Goal: Task Accomplishment & Management: Use online tool/utility

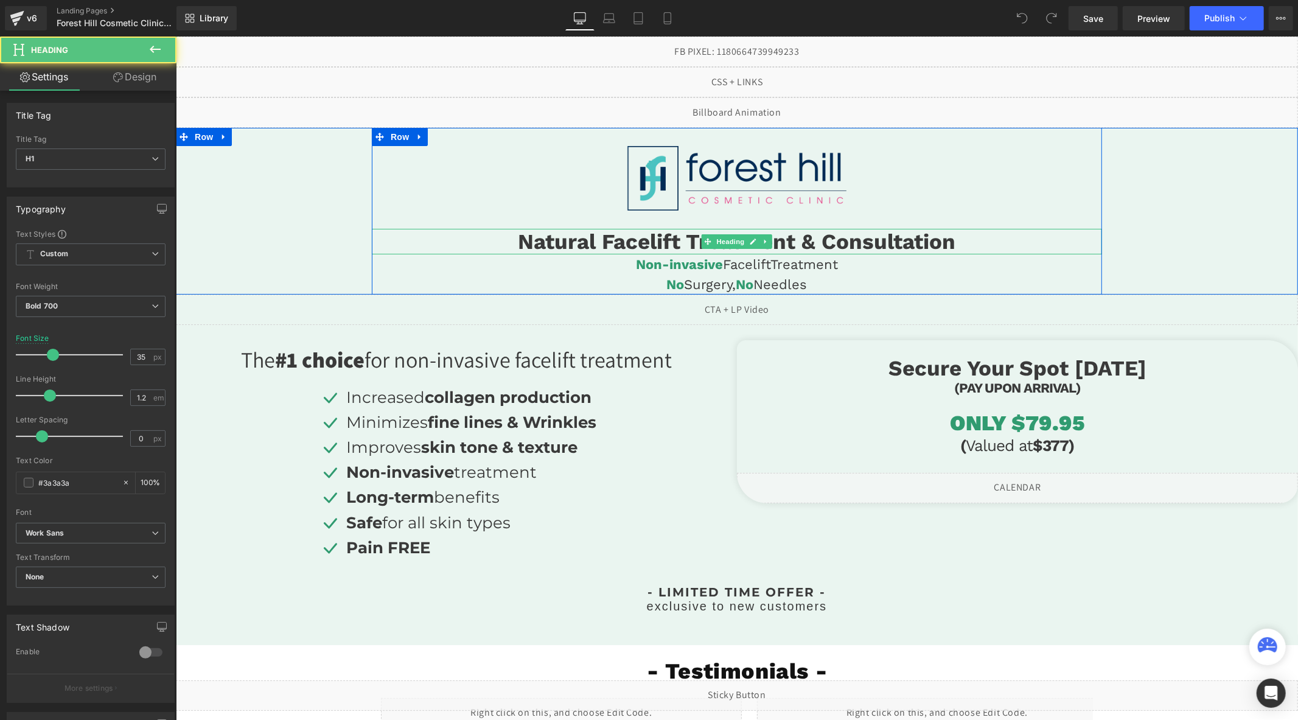
click at [585, 240] on h1 "Natural Facelift Treatment & Consultation" at bounding box center [736, 241] width 730 height 26
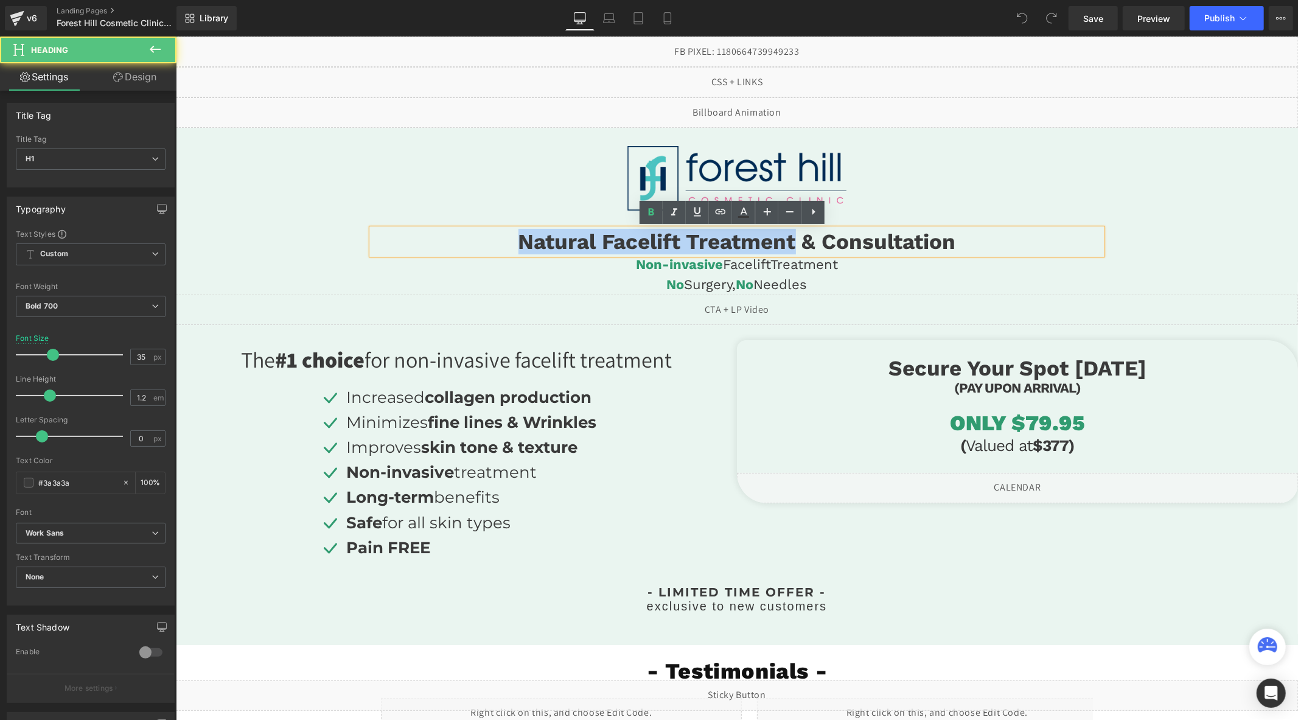
drag, startPoint x: 788, startPoint y: 245, endPoint x: 497, endPoint y: 231, distance: 291.8
click at [497, 231] on h1 "Natural Facelift Treatment & Consultation" at bounding box center [736, 241] width 730 height 26
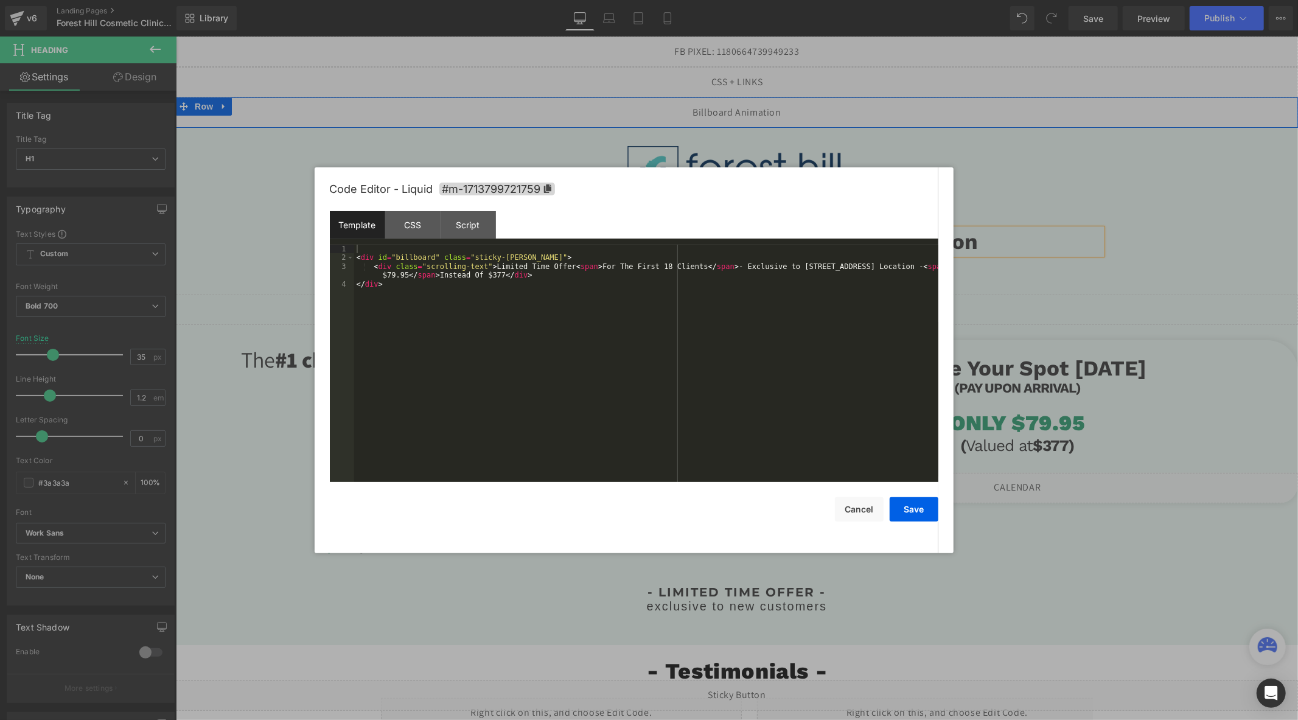
drag, startPoint x: 746, startPoint y: 106, endPoint x: 922, endPoint y: 143, distance: 179.6
click at [746, 106] on div "Liquid" at bounding box center [736, 112] width 1122 height 30
click at [778, 268] on div "< div id = "billboard" class = "sticky-barOne" > < div class = "scrolling-text"…" at bounding box center [646, 372] width 584 height 255
click at [902, 507] on button "Save" at bounding box center [914, 509] width 49 height 24
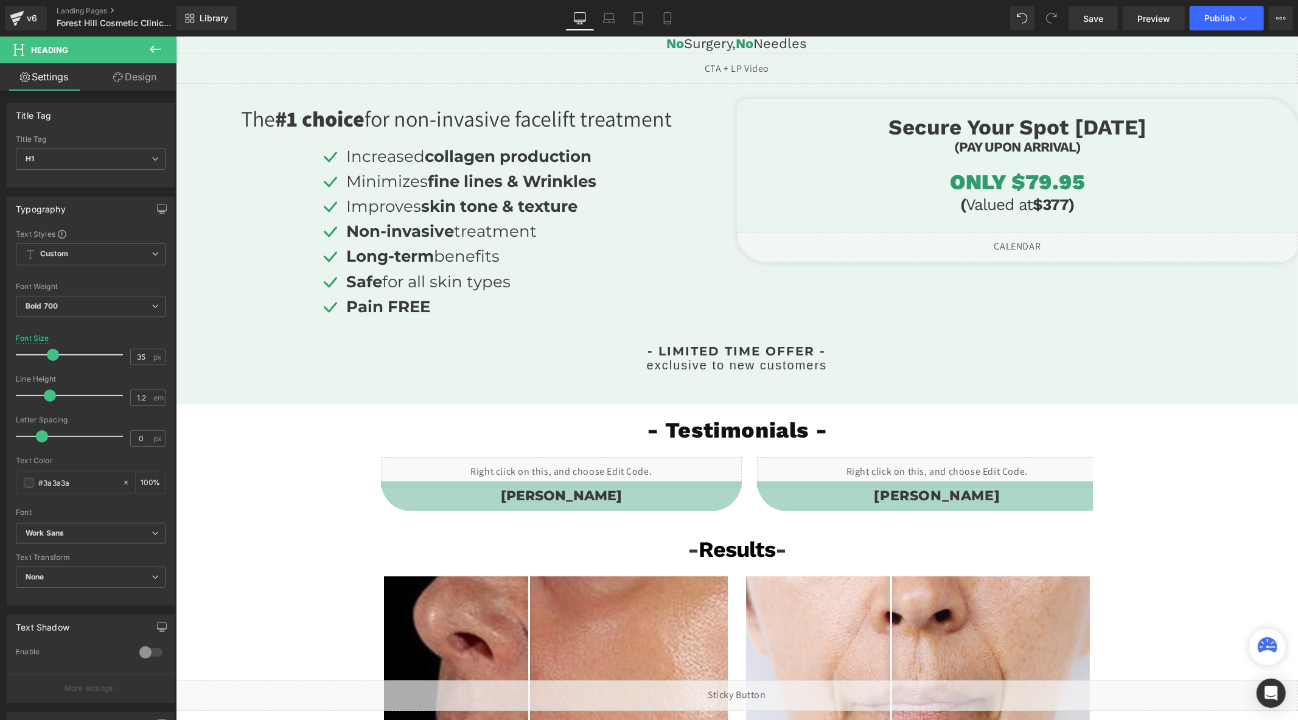
scroll to position [405, 0]
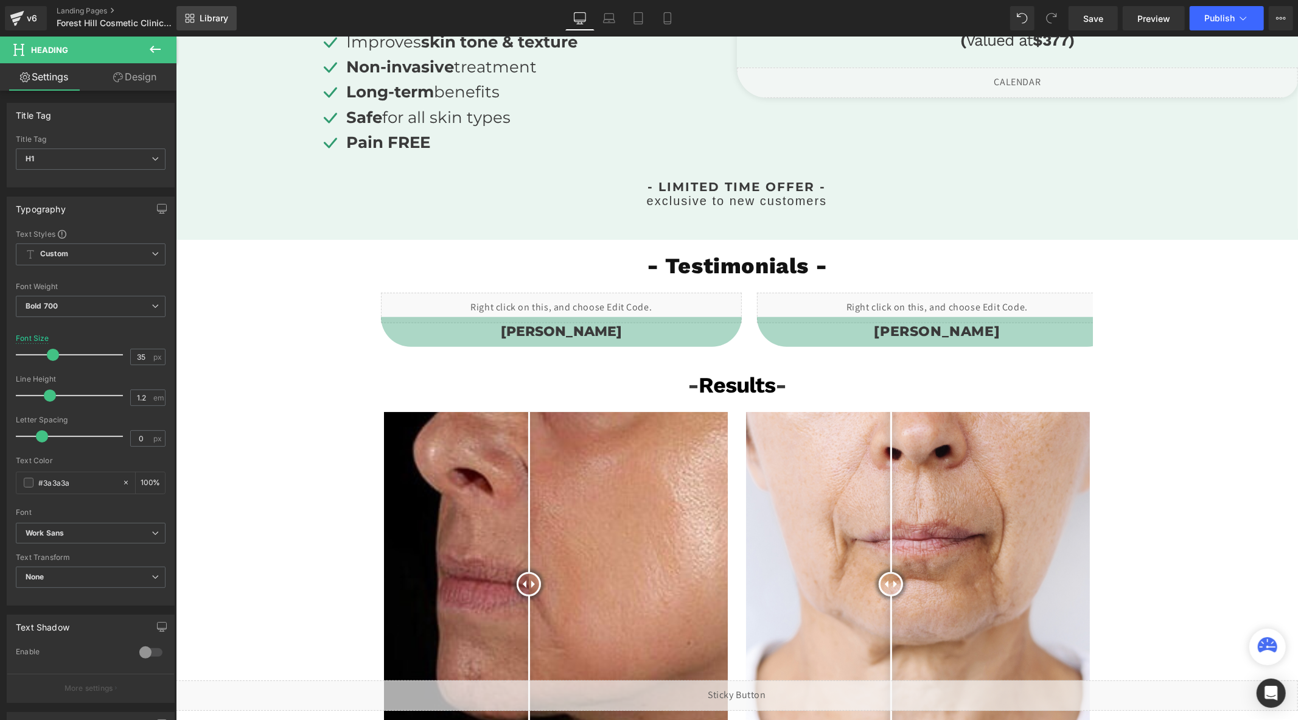
click at [204, 20] on span "Library" at bounding box center [214, 18] width 29 height 11
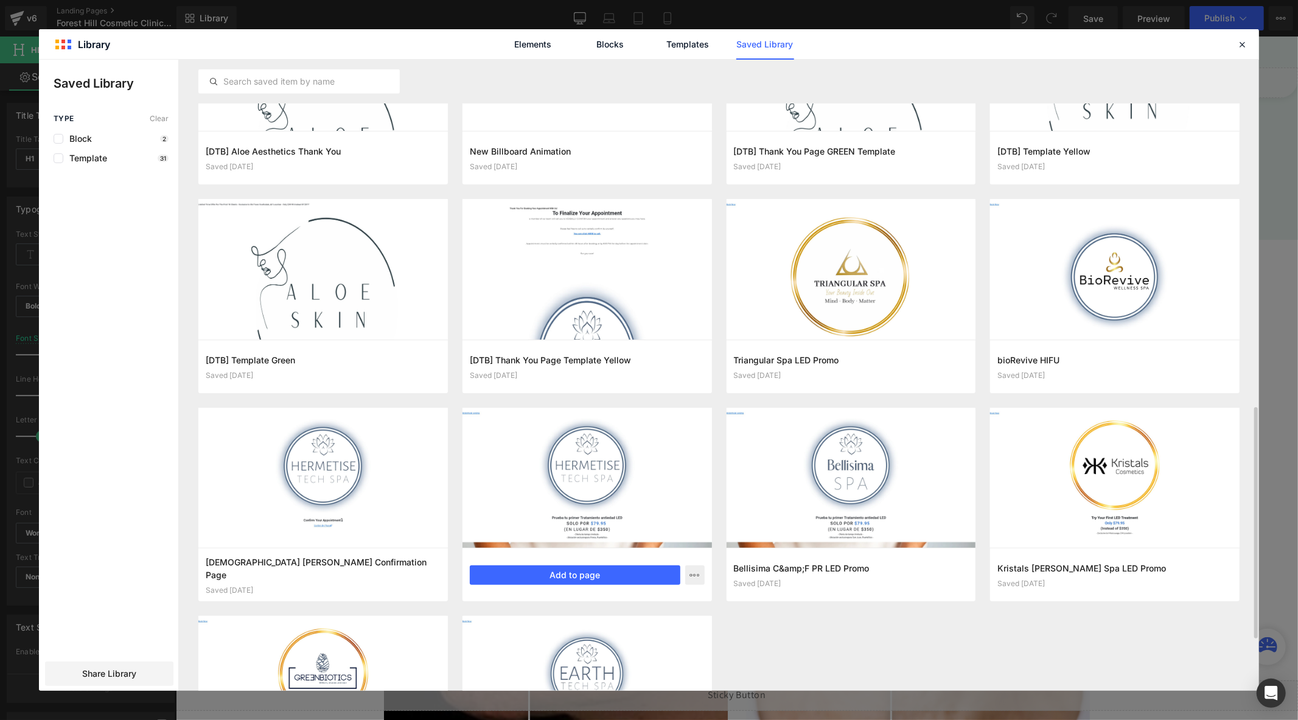
scroll to position [1086, 0]
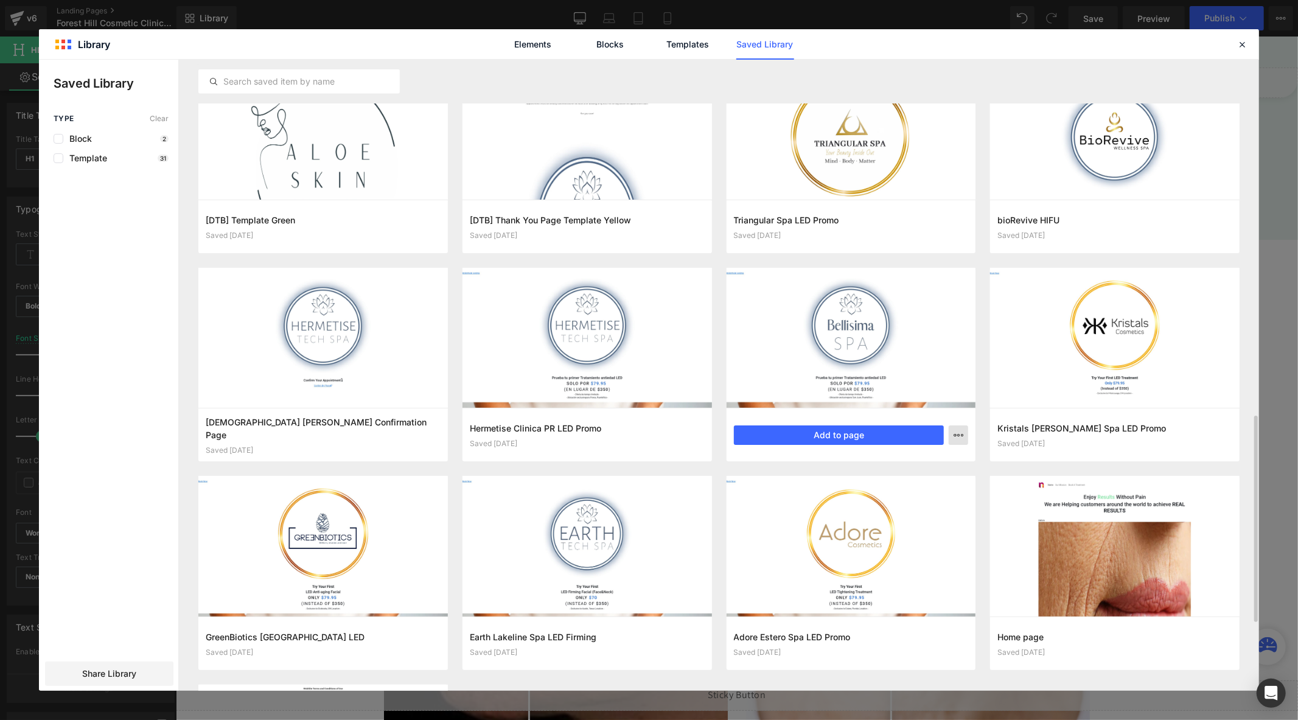
click at [0, 0] on icon "button" at bounding box center [0, 0] width 0 height 0
click at [901, 483] on div "Delete" at bounding box center [898, 488] width 139 height 26
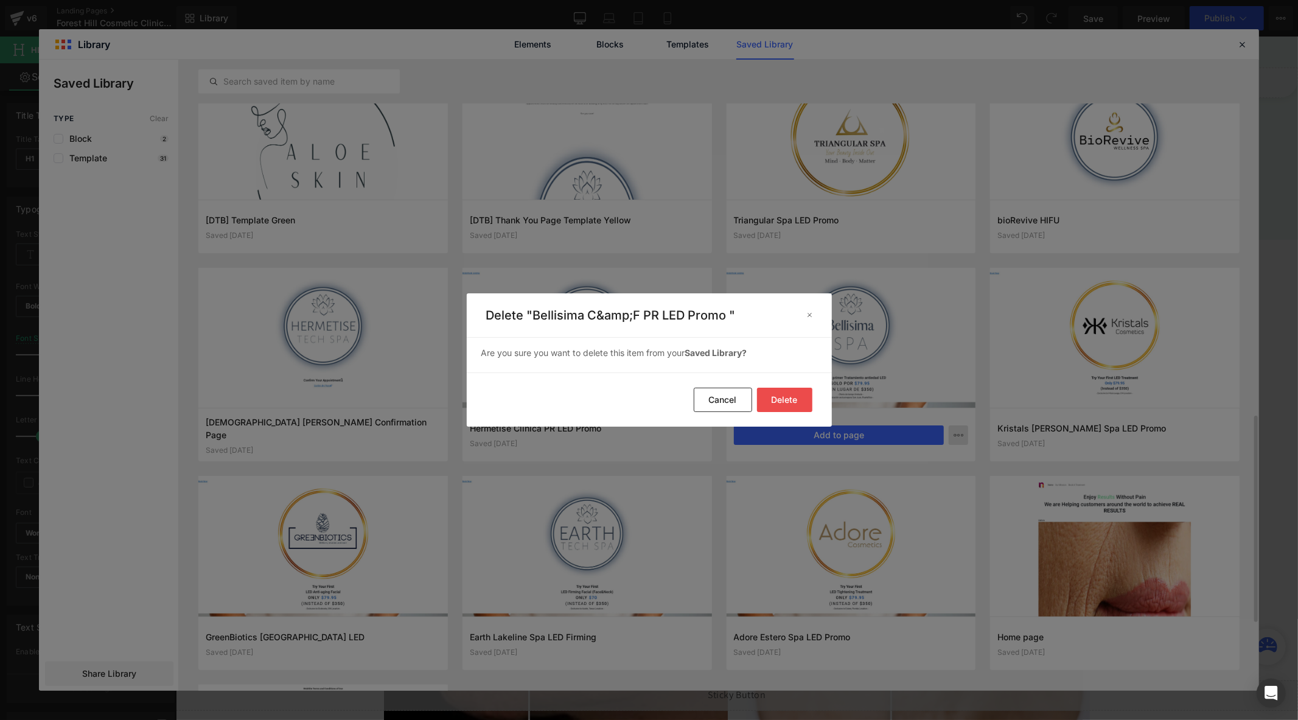
click at [0, 0] on button "Delete" at bounding box center [0, 0] width 0 height 0
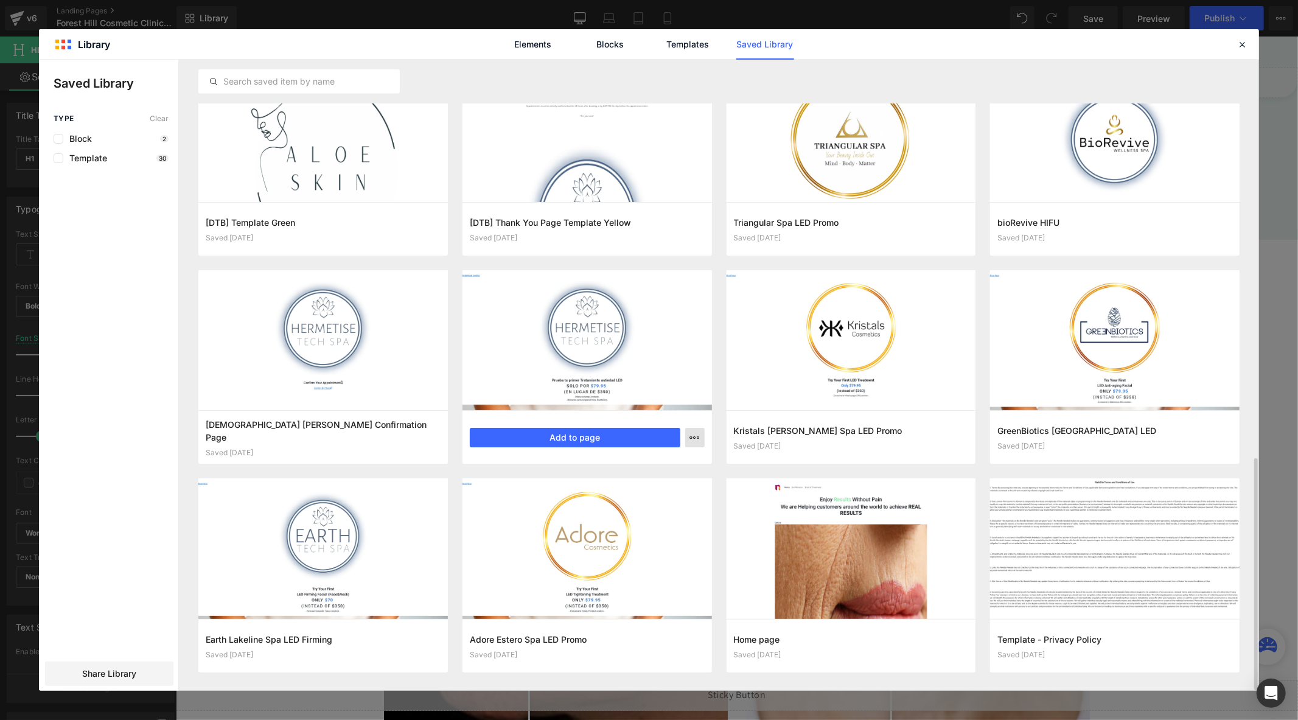
scroll to position [1084, 0]
click at [689, 437] on button "button" at bounding box center [694, 437] width 19 height 19
click at [0, 0] on div "Delete" at bounding box center [0, 0] width 0 height 0
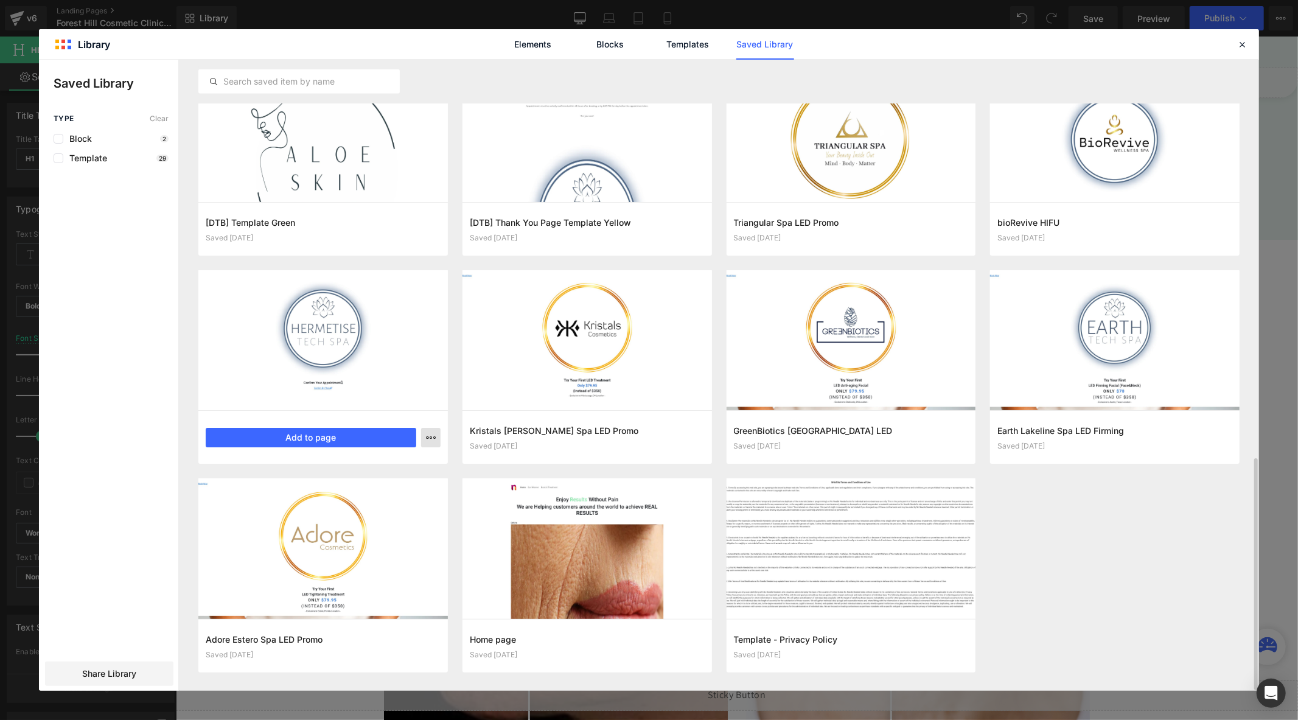
click at [0, 0] on icon "button" at bounding box center [0, 0] width 0 height 0
click at [0, 0] on div "Delete" at bounding box center [0, 0] width 0 height 0
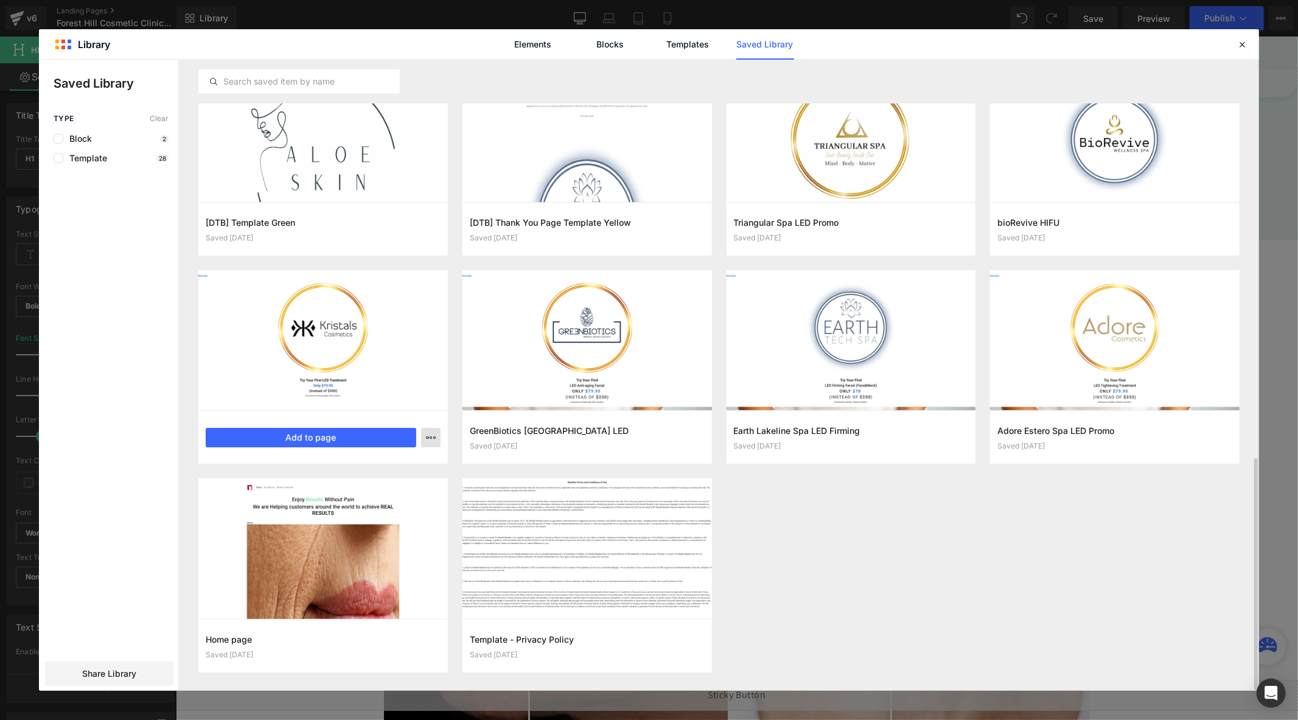
click at [426, 441] on icon "button" at bounding box center [431, 438] width 10 height 10
click at [0, 0] on div "Delete" at bounding box center [0, 0] width 0 height 0
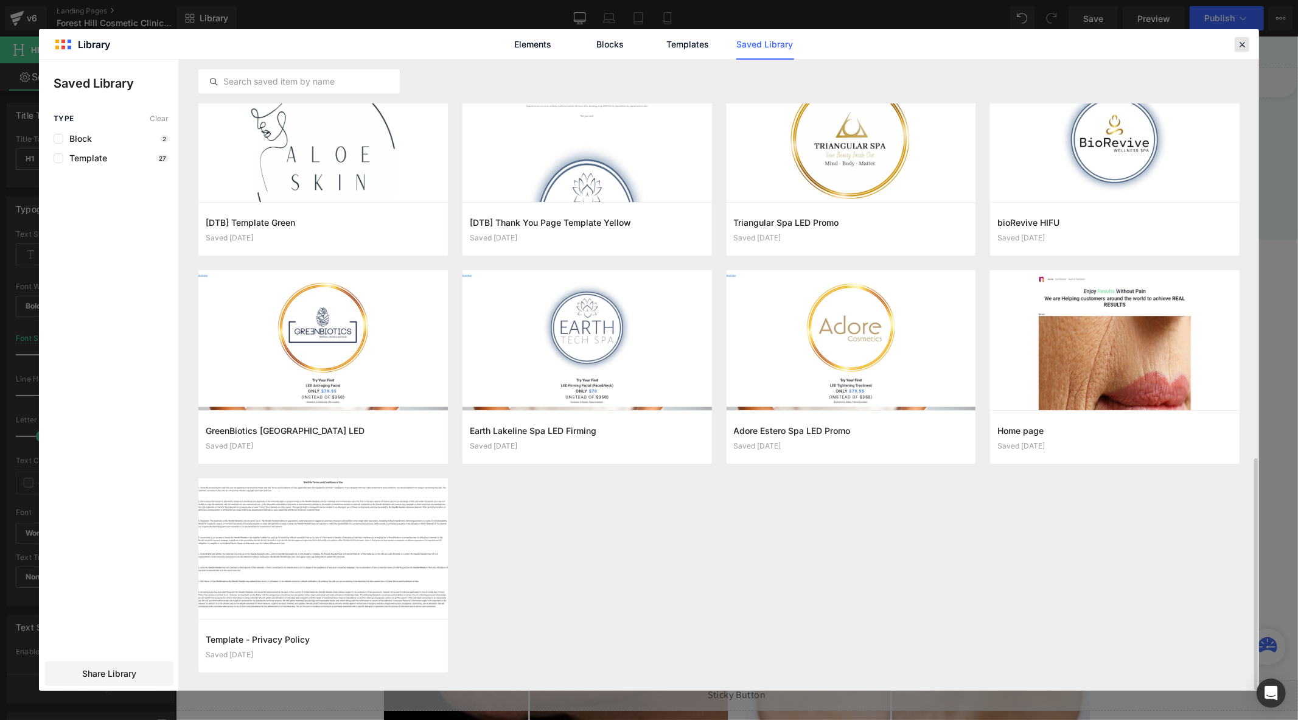
click at [1239, 40] on icon at bounding box center [1241, 44] width 11 height 11
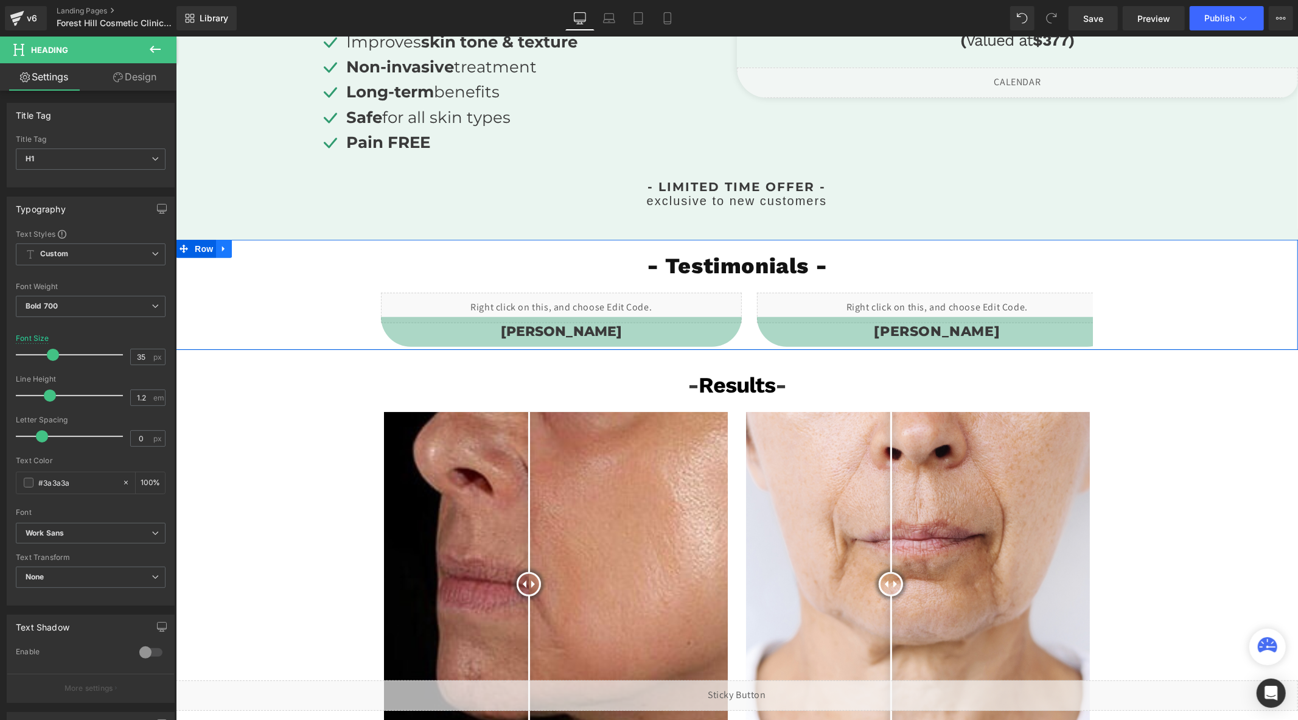
click at [219, 246] on icon at bounding box center [223, 247] width 9 height 9
click at [251, 249] on icon at bounding box center [255, 248] width 9 height 9
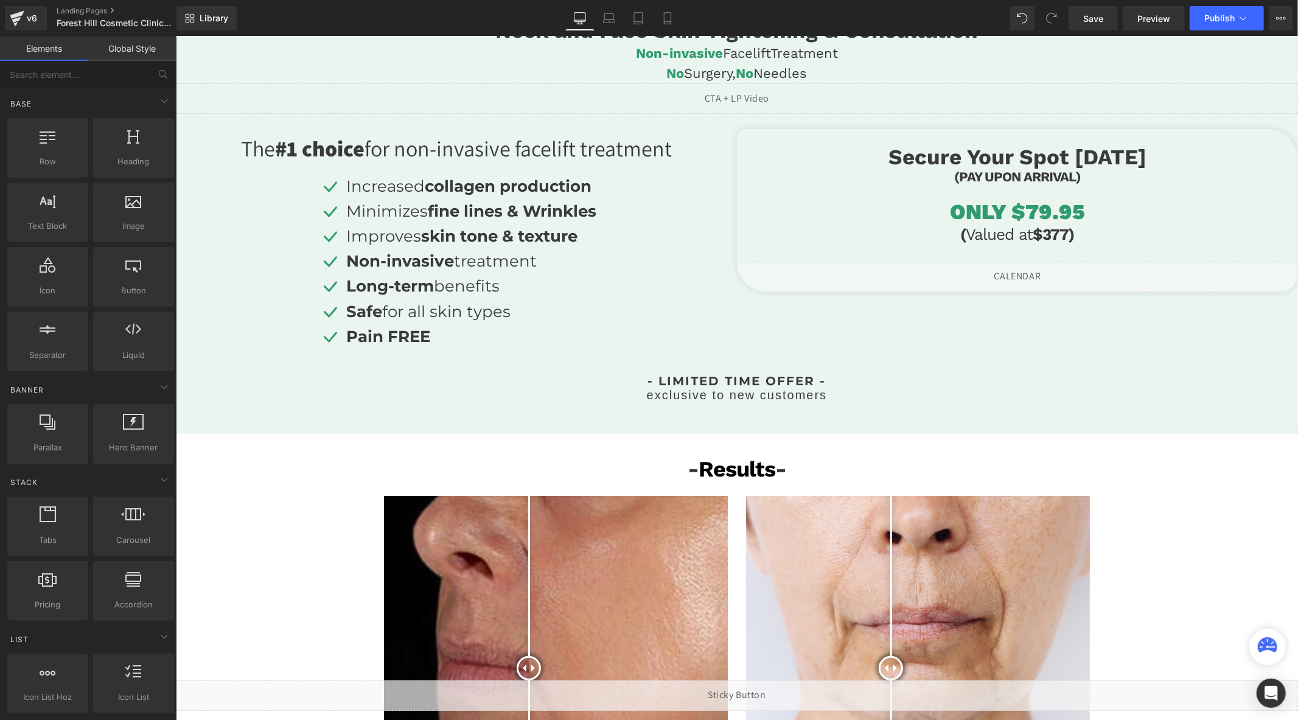
scroll to position [0, 0]
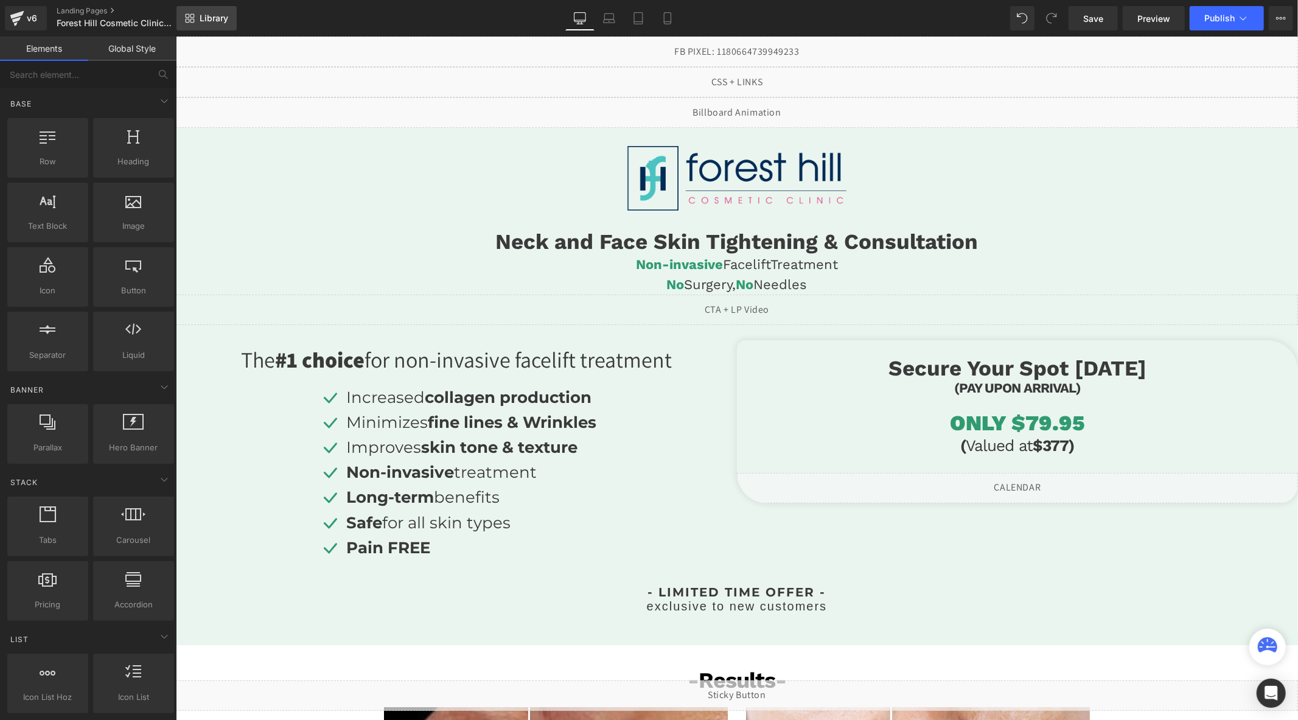
click at [200, 19] on span "Library" at bounding box center [214, 18] width 29 height 11
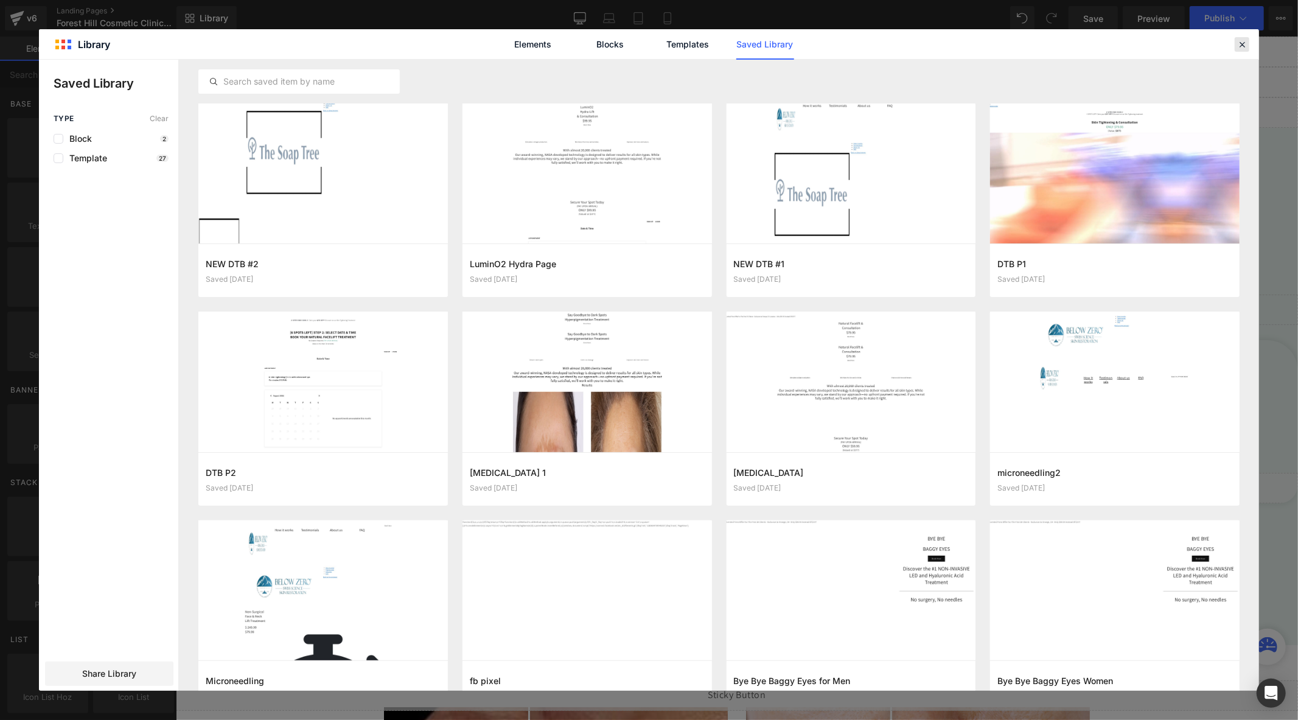
click at [1238, 44] on icon at bounding box center [1241, 44] width 11 height 11
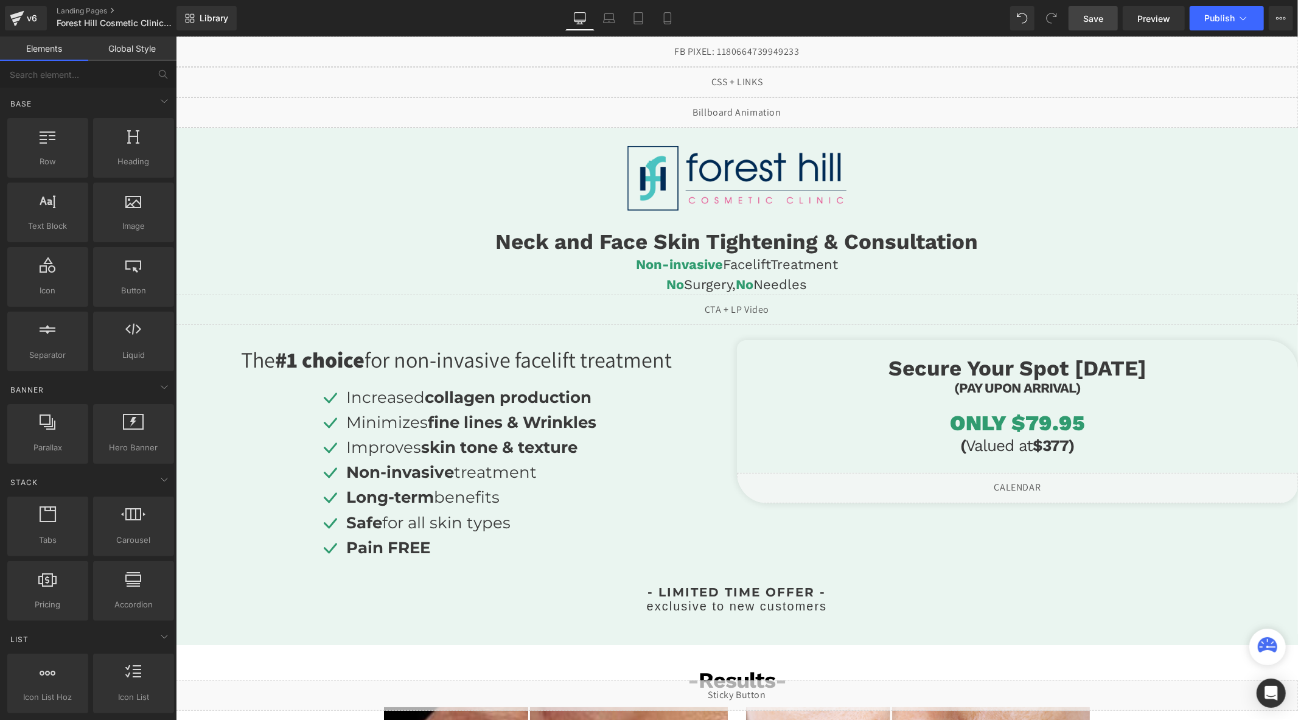
click at [1090, 19] on span "Save" at bounding box center [1093, 18] width 20 height 13
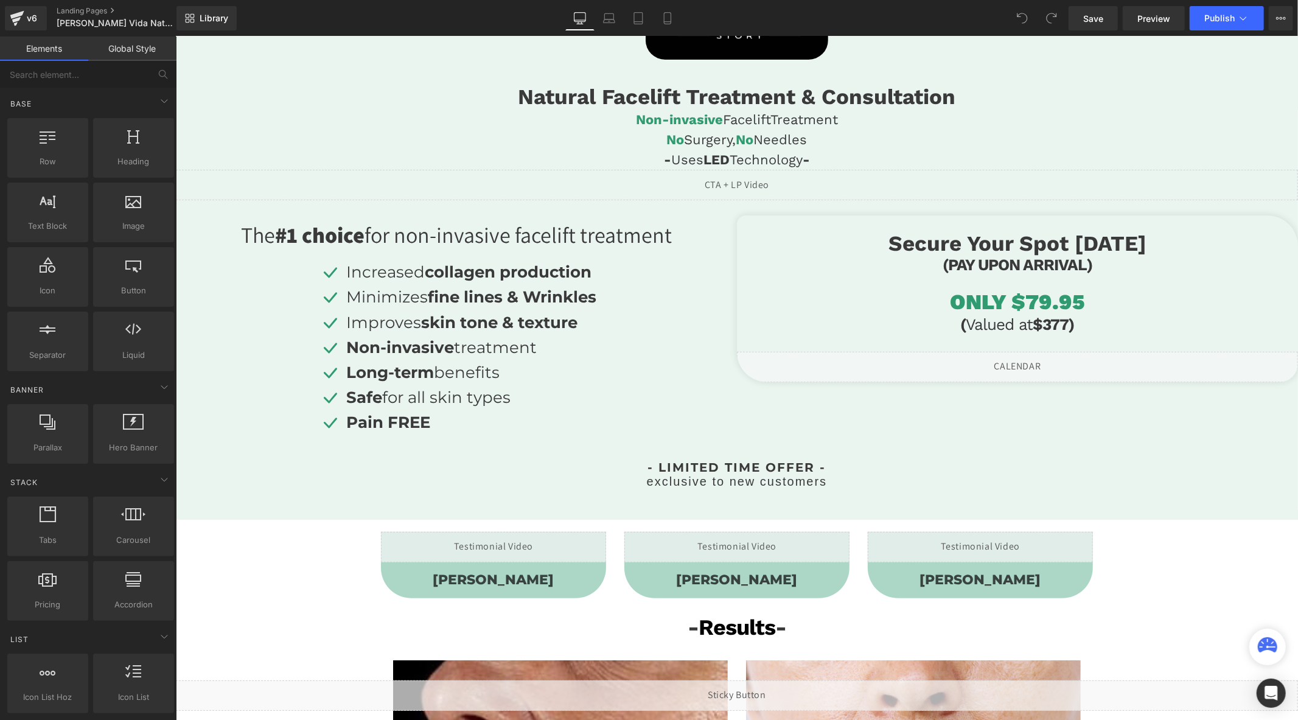
scroll to position [473, 0]
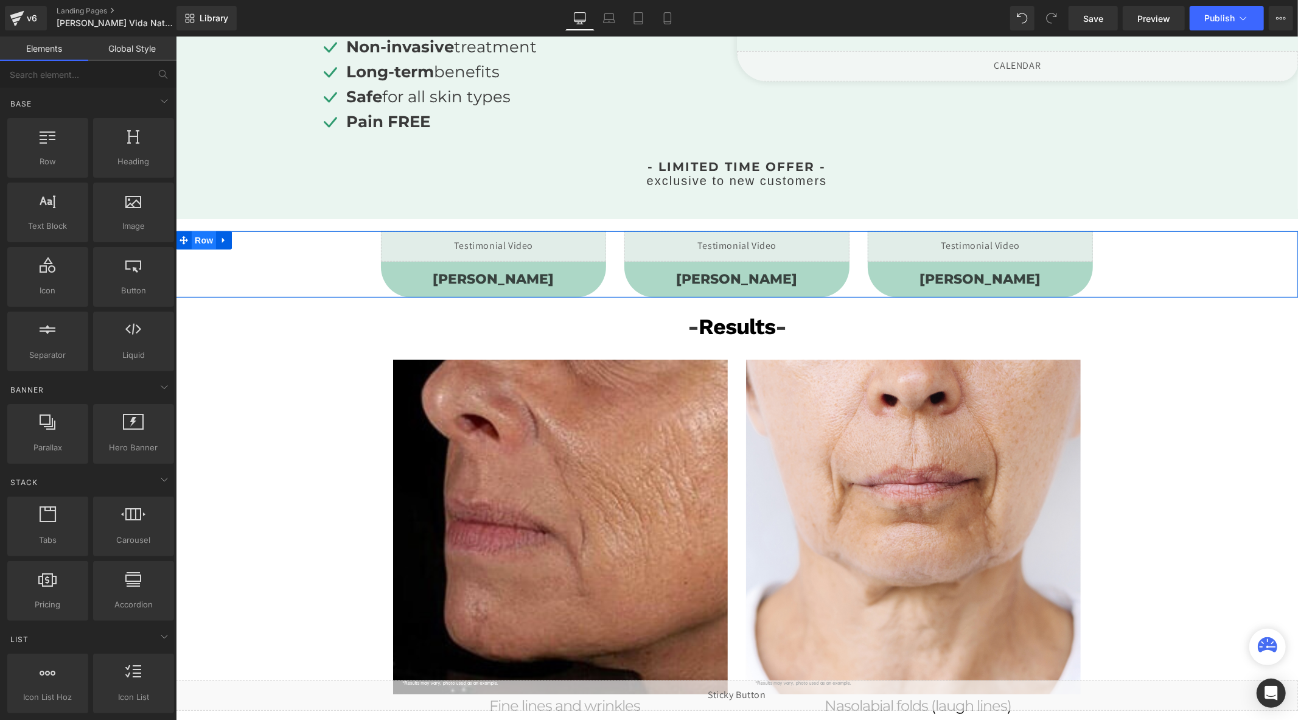
click at [197, 238] on span "Row" at bounding box center [203, 240] width 24 height 18
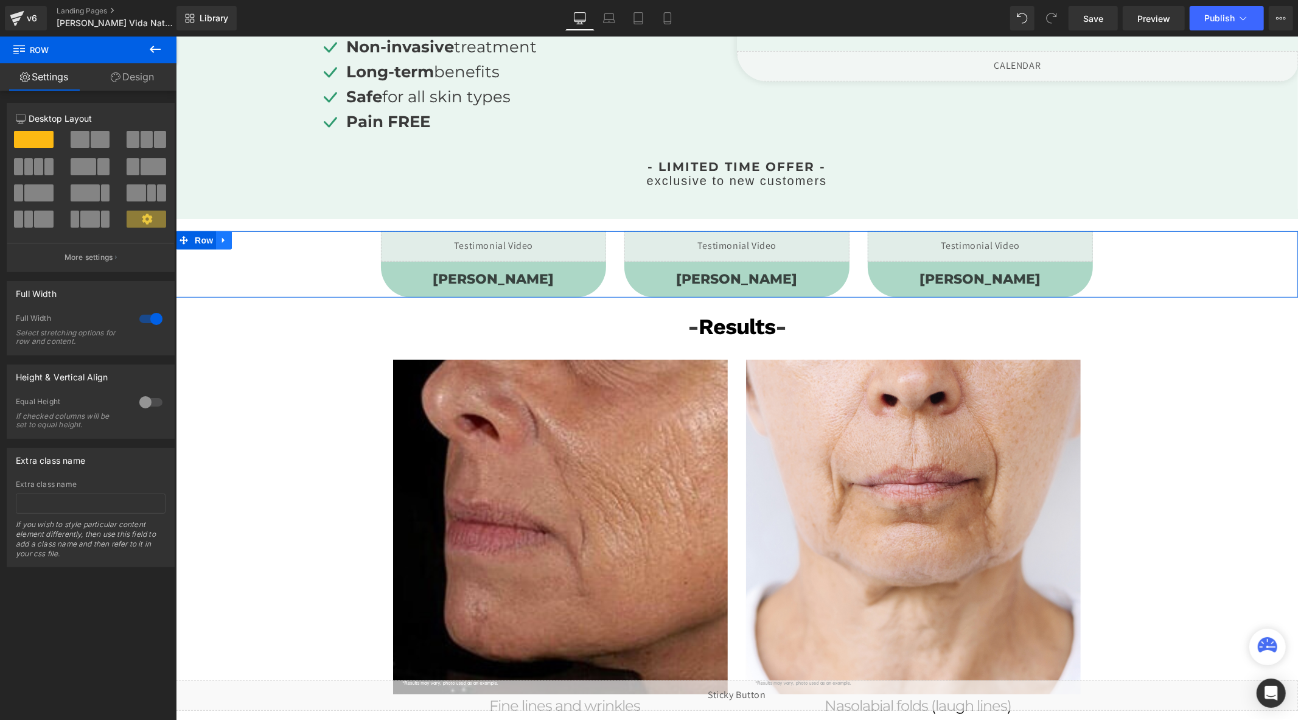
click at [219, 239] on icon at bounding box center [223, 239] width 9 height 9
click at [201, 240] on span "Row" at bounding box center [203, 240] width 24 height 18
click at [200, 240] on span "Row" at bounding box center [203, 240] width 24 height 18
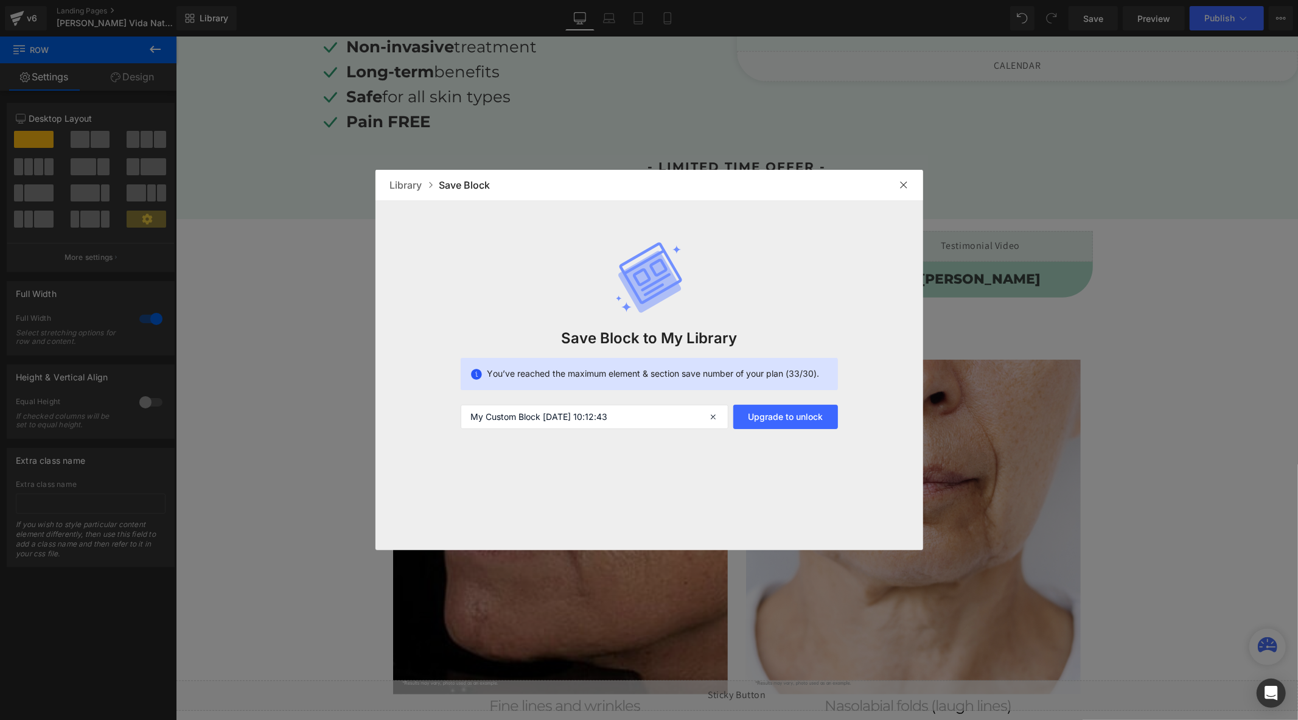
click at [898, 187] on div at bounding box center [903, 184] width 19 height 19
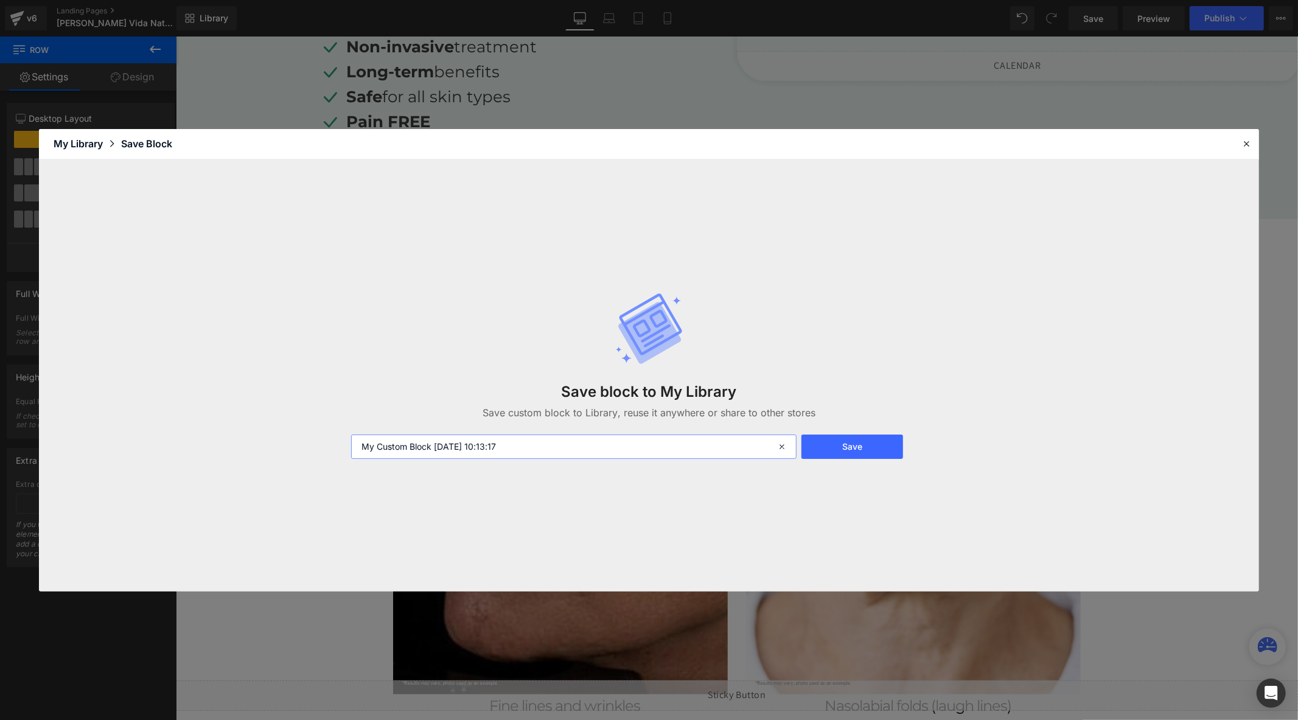
click at [554, 445] on input "My Custom Block 2025-08-20 10:13:17" at bounding box center [573, 446] width 445 height 24
type input "Testimonials-updated"
click at [859, 441] on button "Save" at bounding box center [852, 446] width 102 height 24
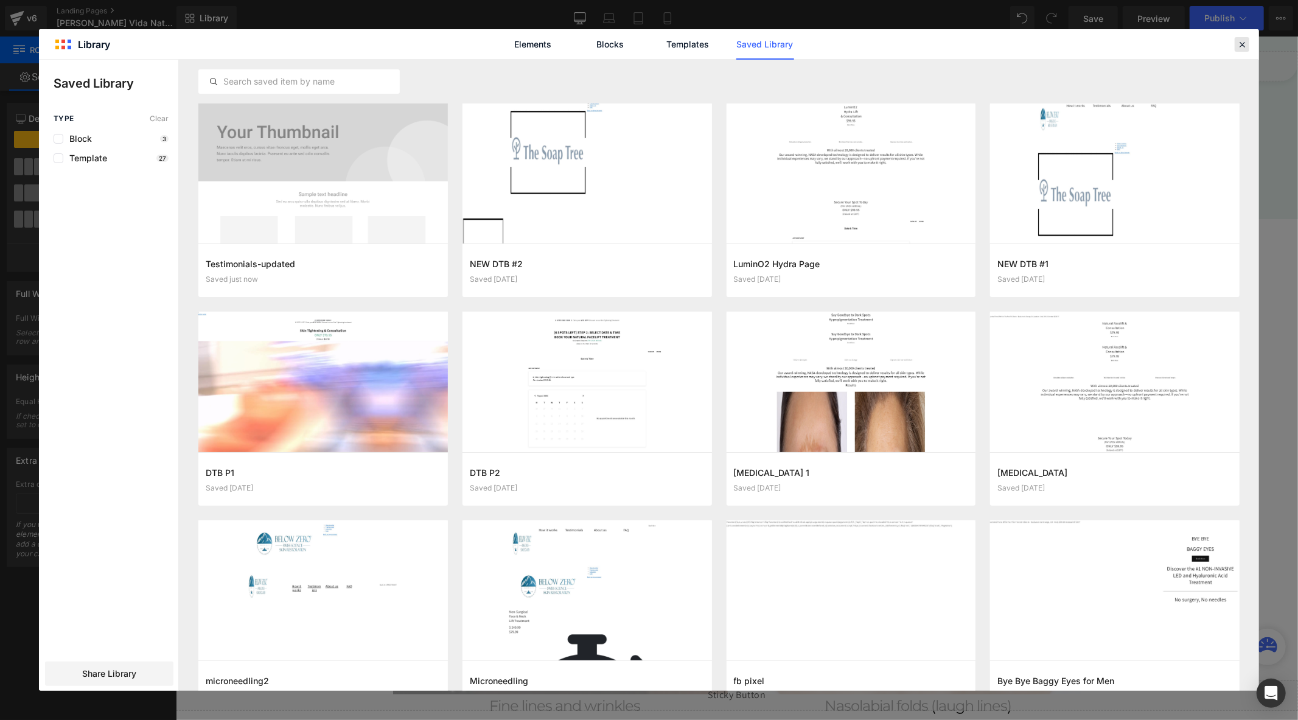
click at [1243, 49] on icon at bounding box center [1241, 44] width 11 height 11
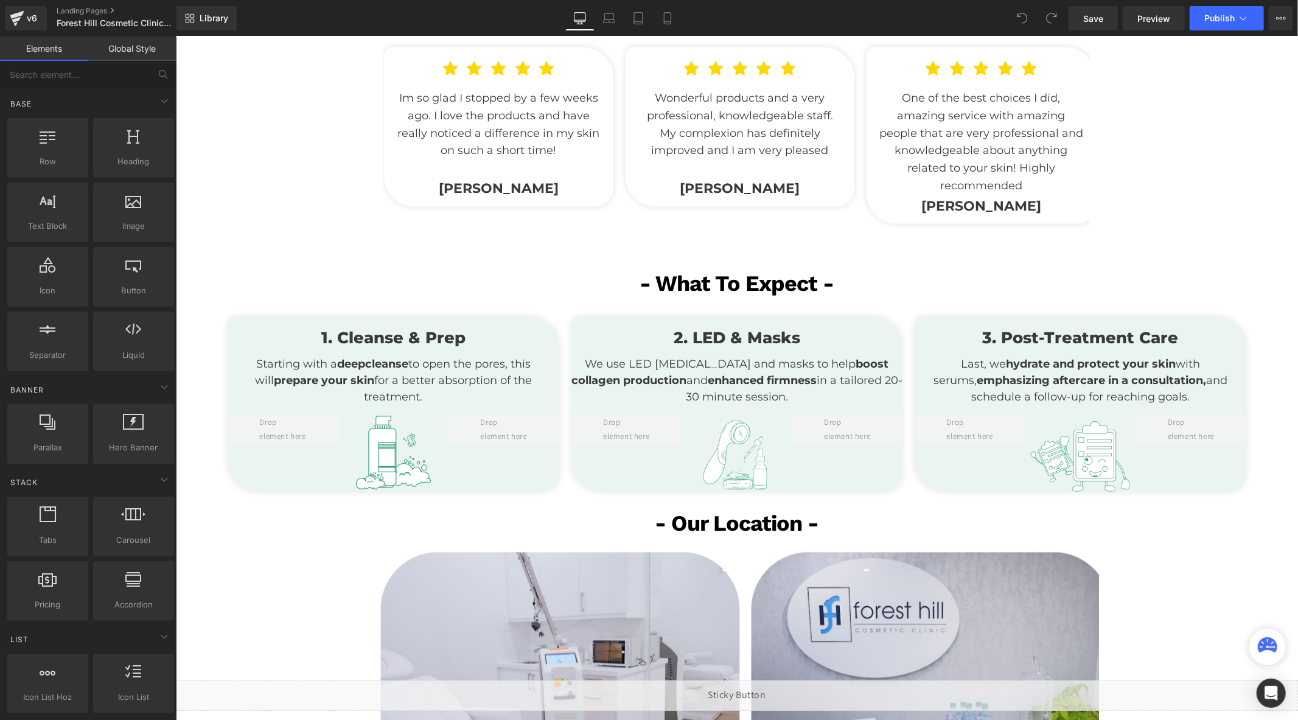
scroll to position [1961, 0]
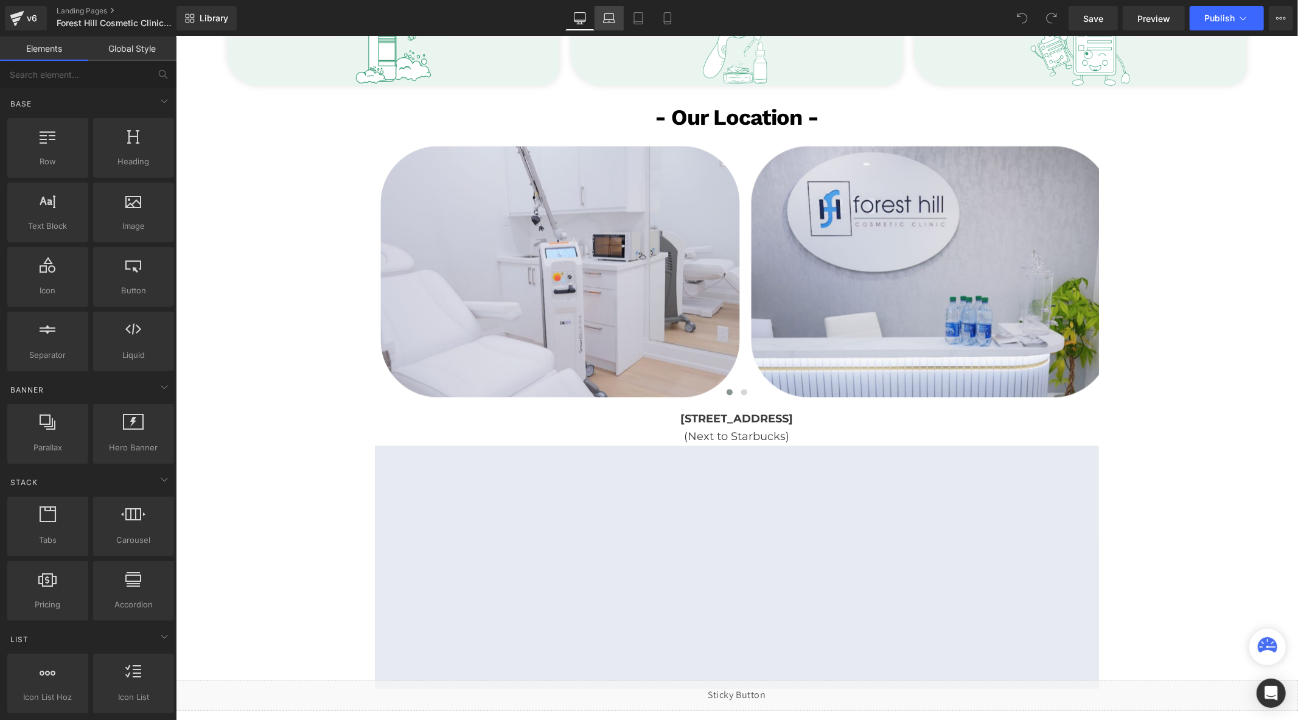
click at [610, 10] on link "Laptop" at bounding box center [608, 18] width 29 height 24
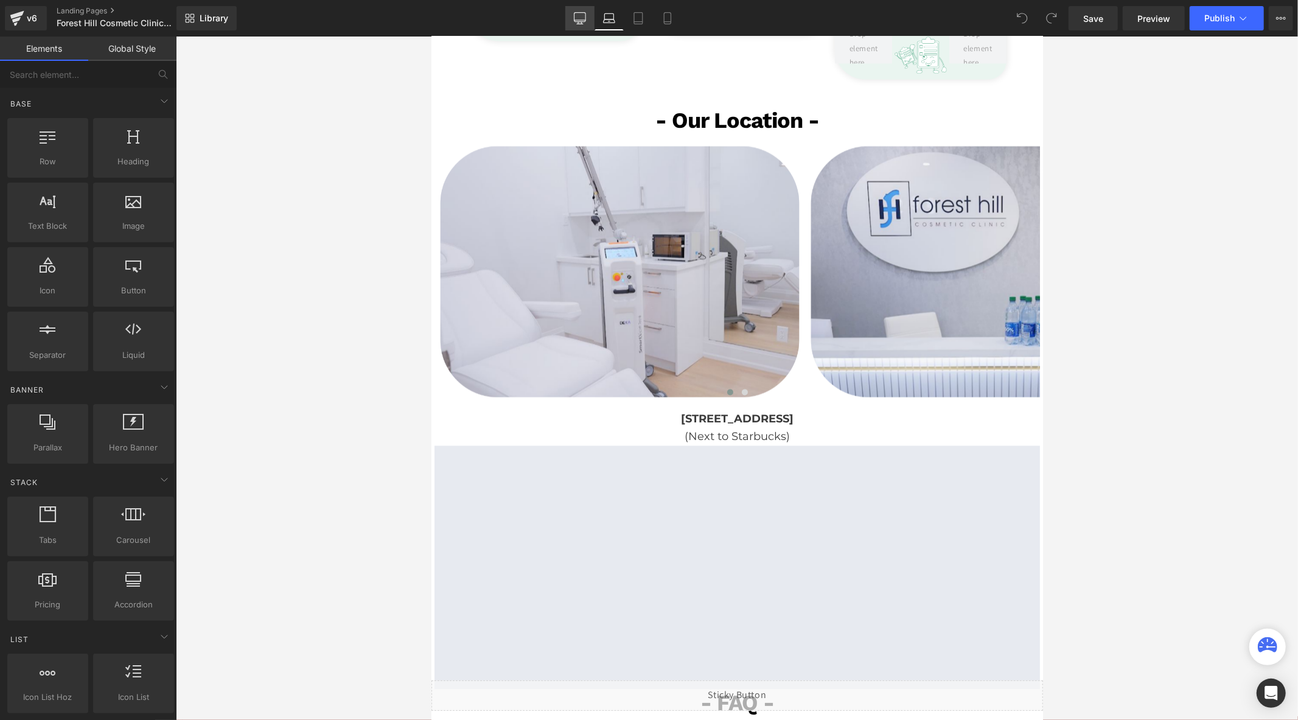
click at [585, 16] on icon at bounding box center [580, 18] width 12 height 12
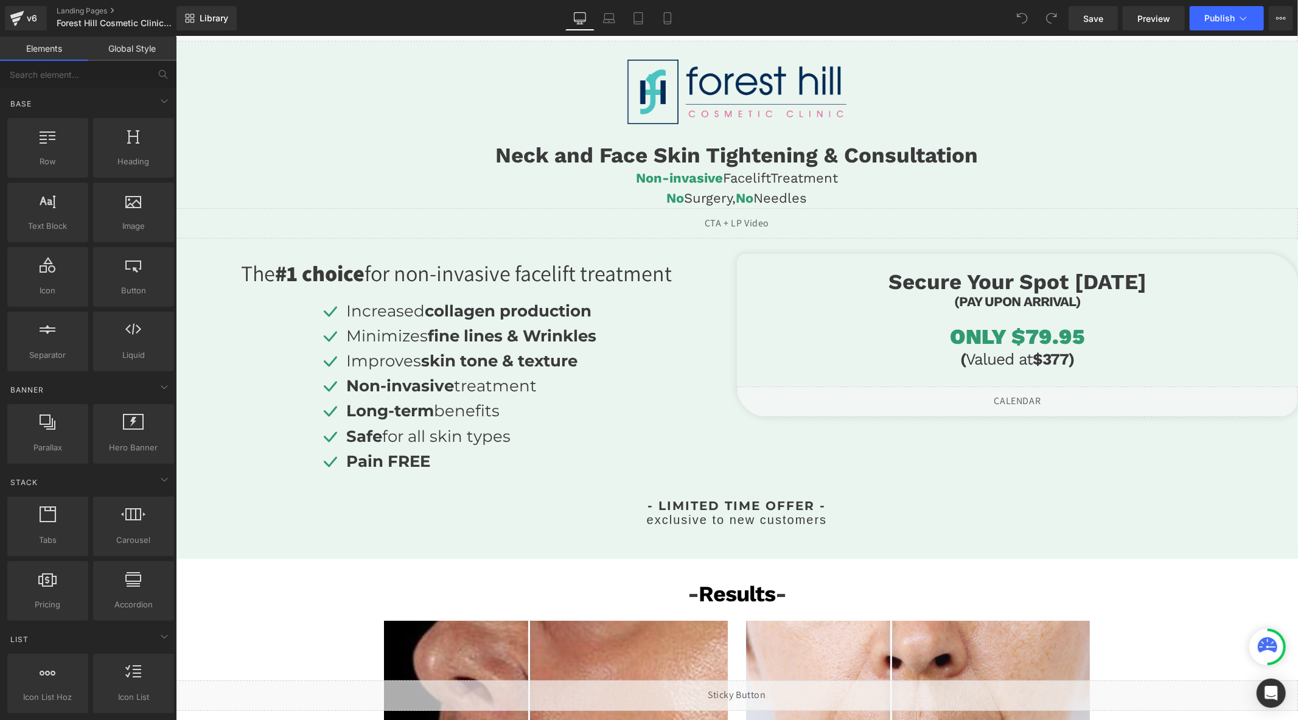
scroll to position [0, 0]
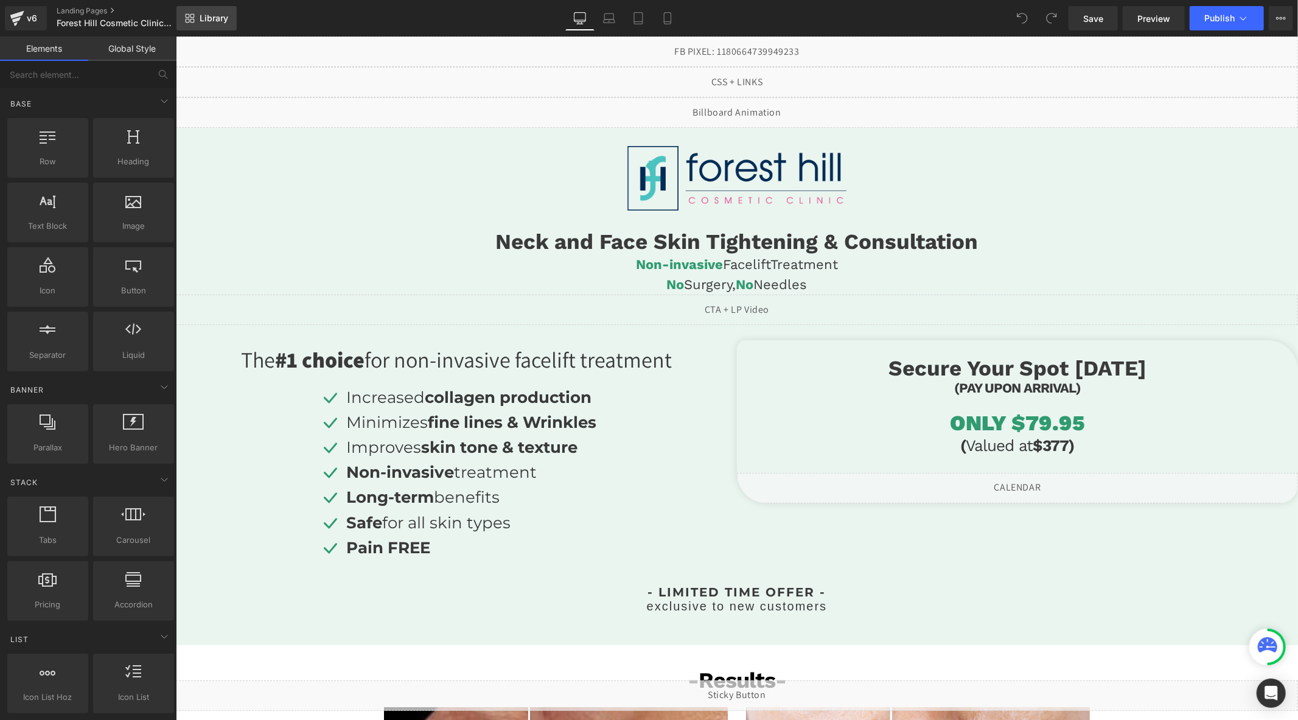
click at [214, 19] on span "Library" at bounding box center [214, 18] width 29 height 11
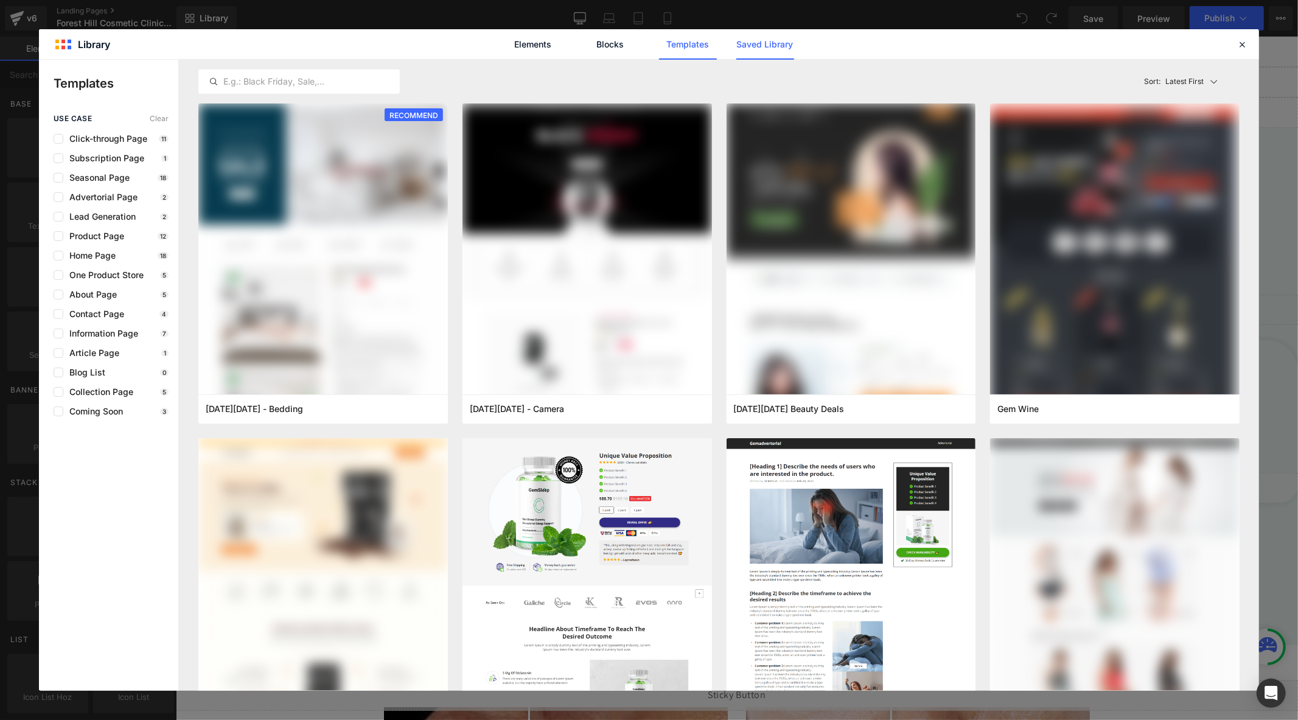
click at [758, 40] on link "Saved Library" at bounding box center [765, 44] width 58 height 30
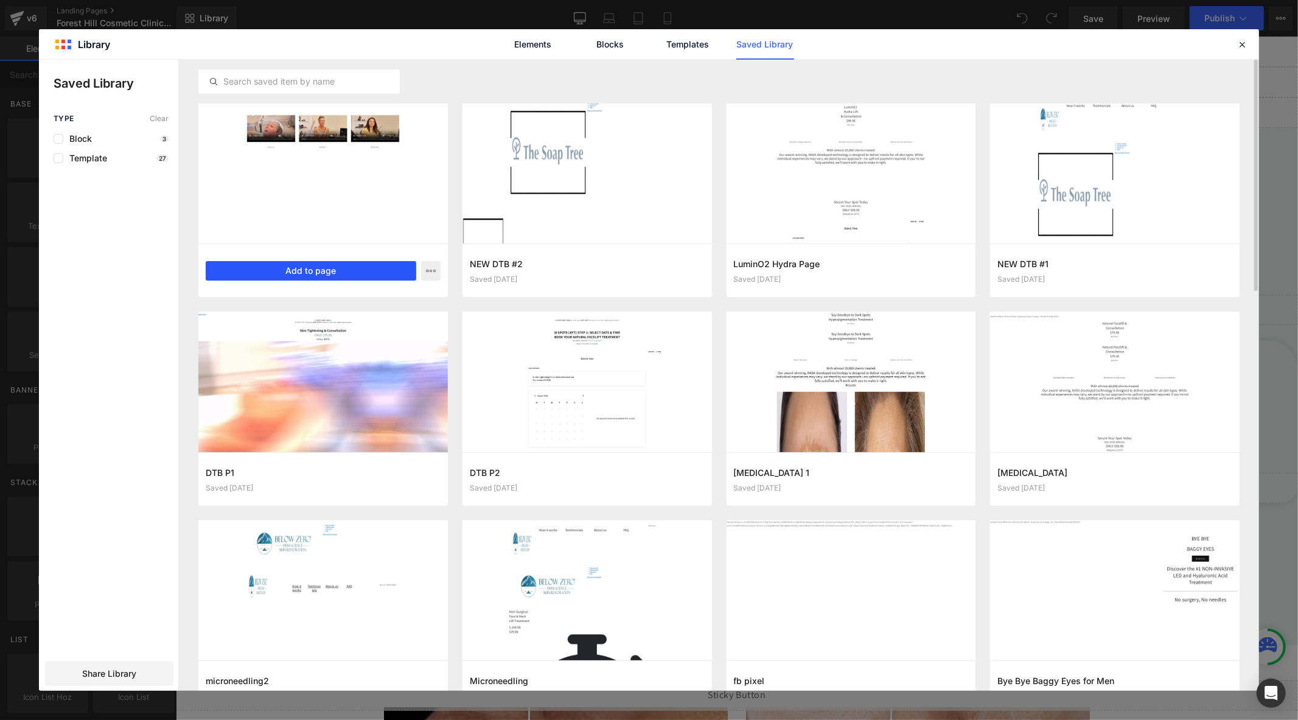
click at [366, 273] on button "Add to page" at bounding box center [311, 270] width 211 height 19
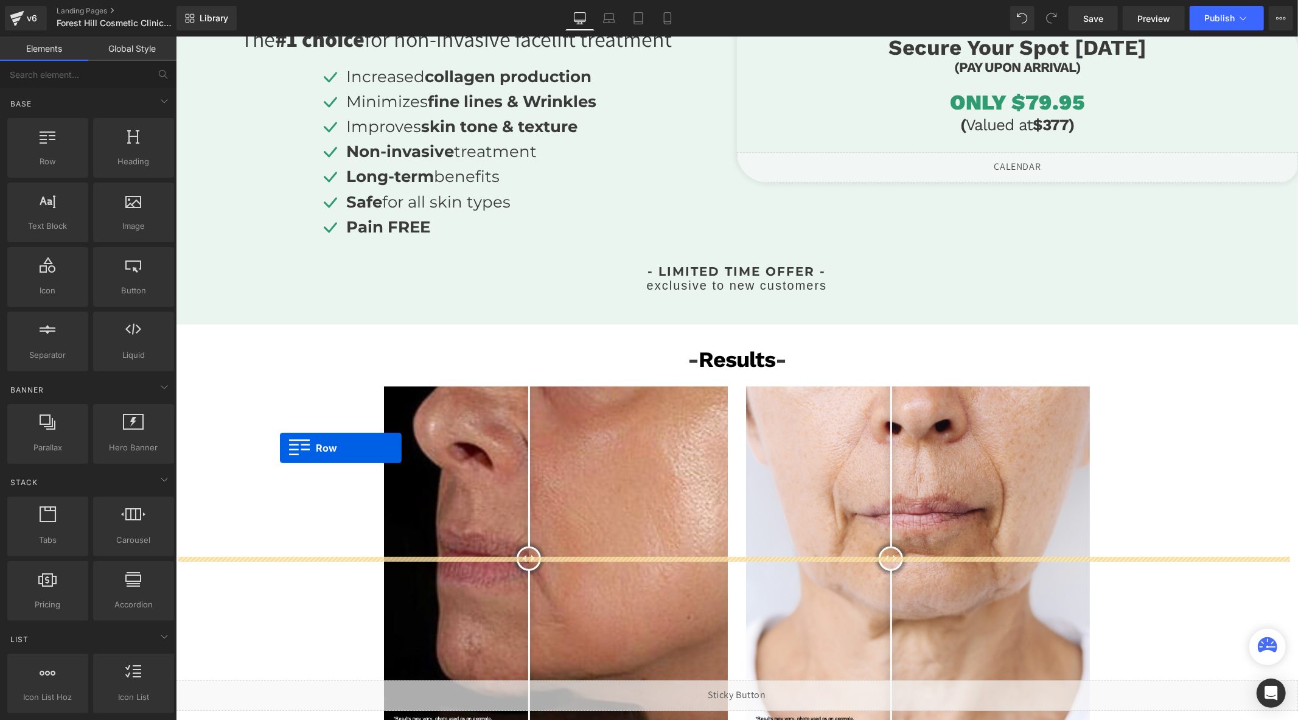
scroll to position [313, 0]
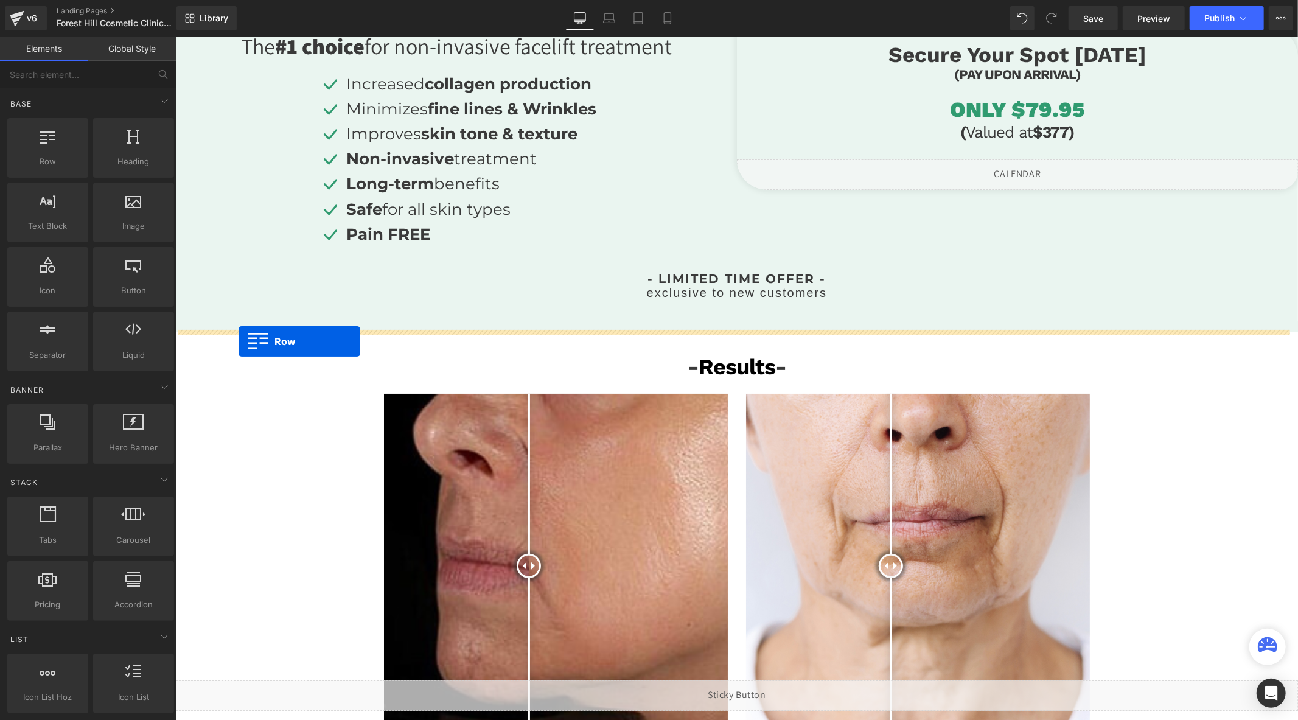
drag, startPoint x: 180, startPoint y: 500, endPoint x: 238, endPoint y: 341, distance: 168.4
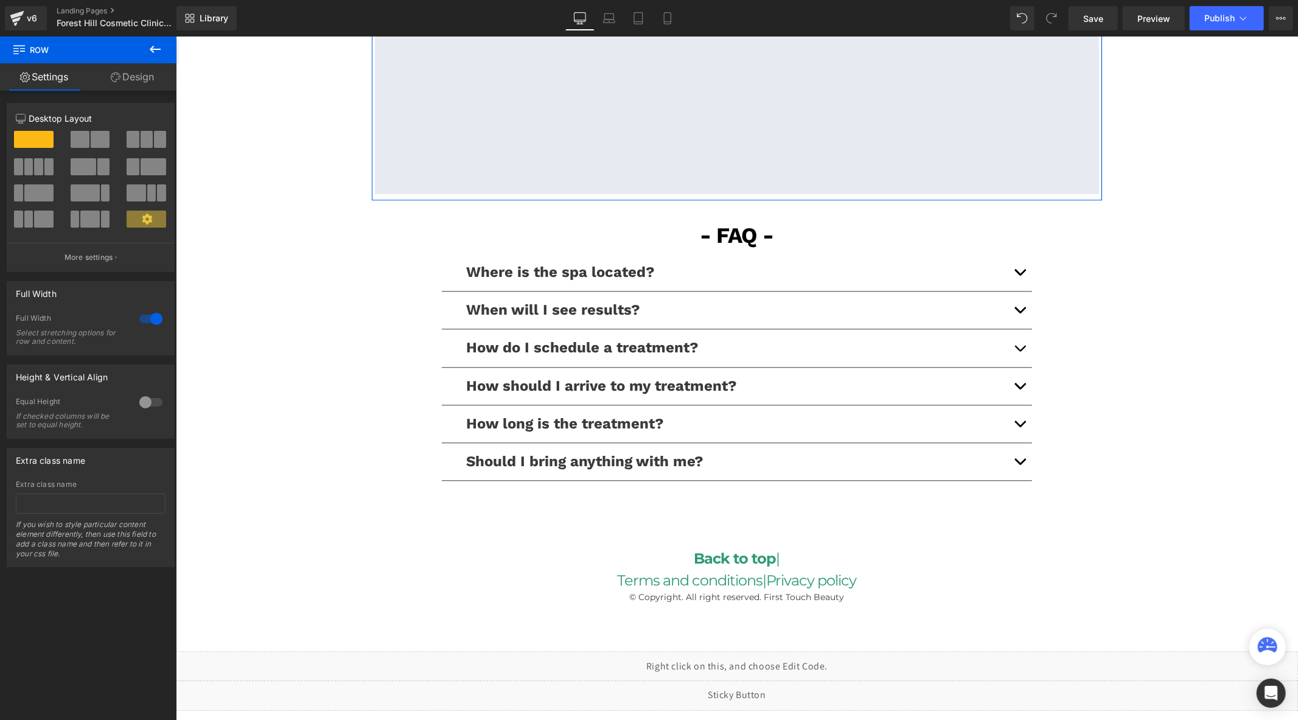
scroll to position [2581, 0]
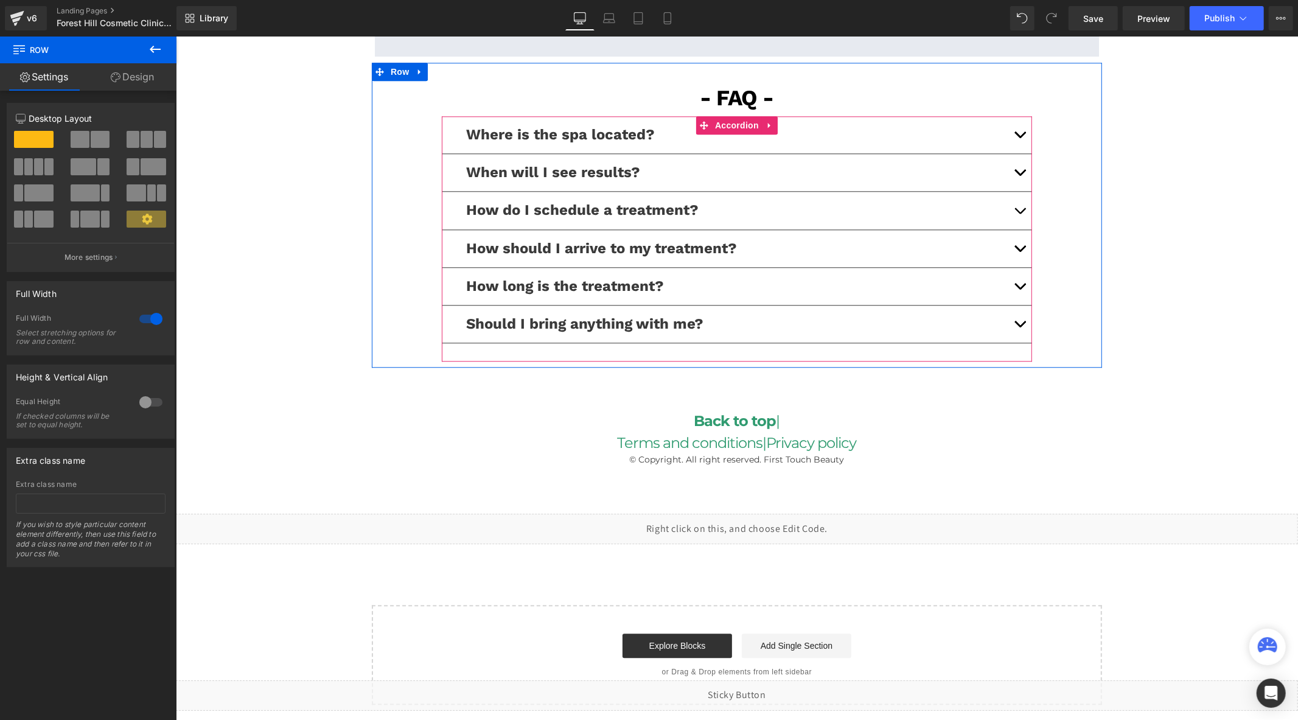
click at [1019, 288] on span "button" at bounding box center [1019, 288] width 0 height 0
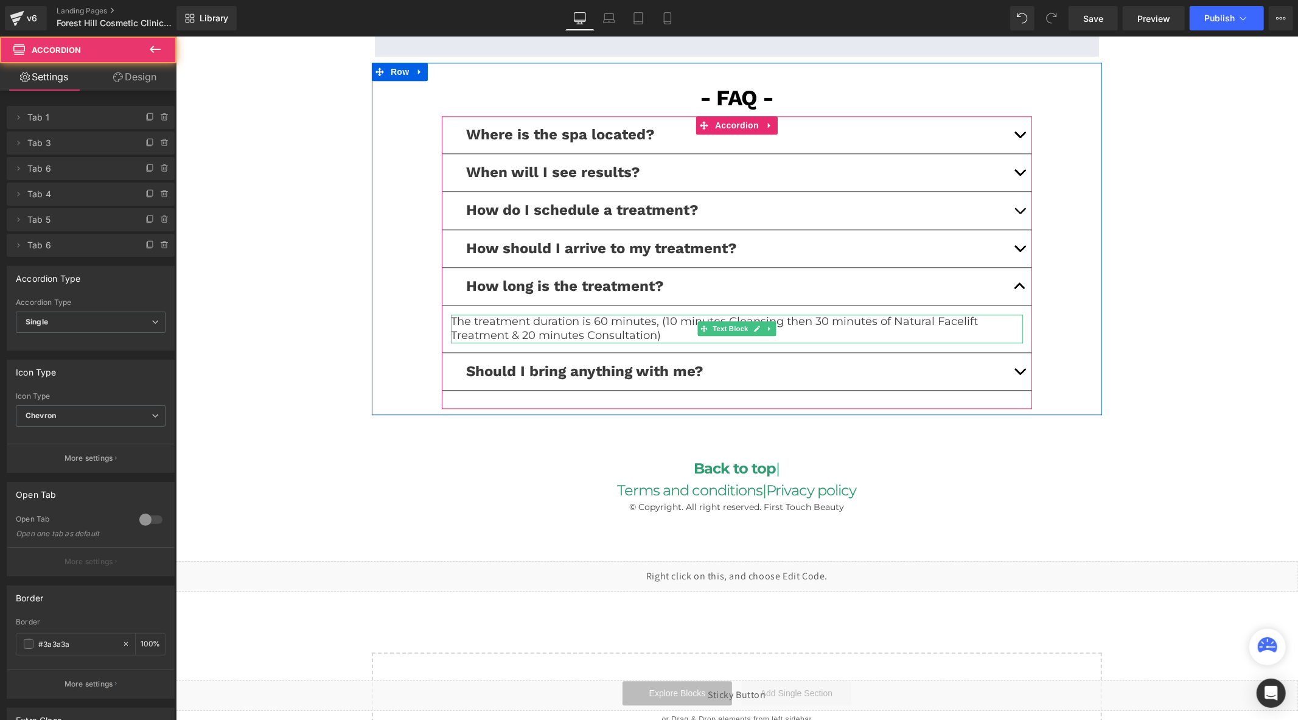
click at [894, 325] on p "The treatment duration is 60 minutes, (10 minutes Cleansing then 30 minutes of …" at bounding box center [736, 328] width 572 height 29
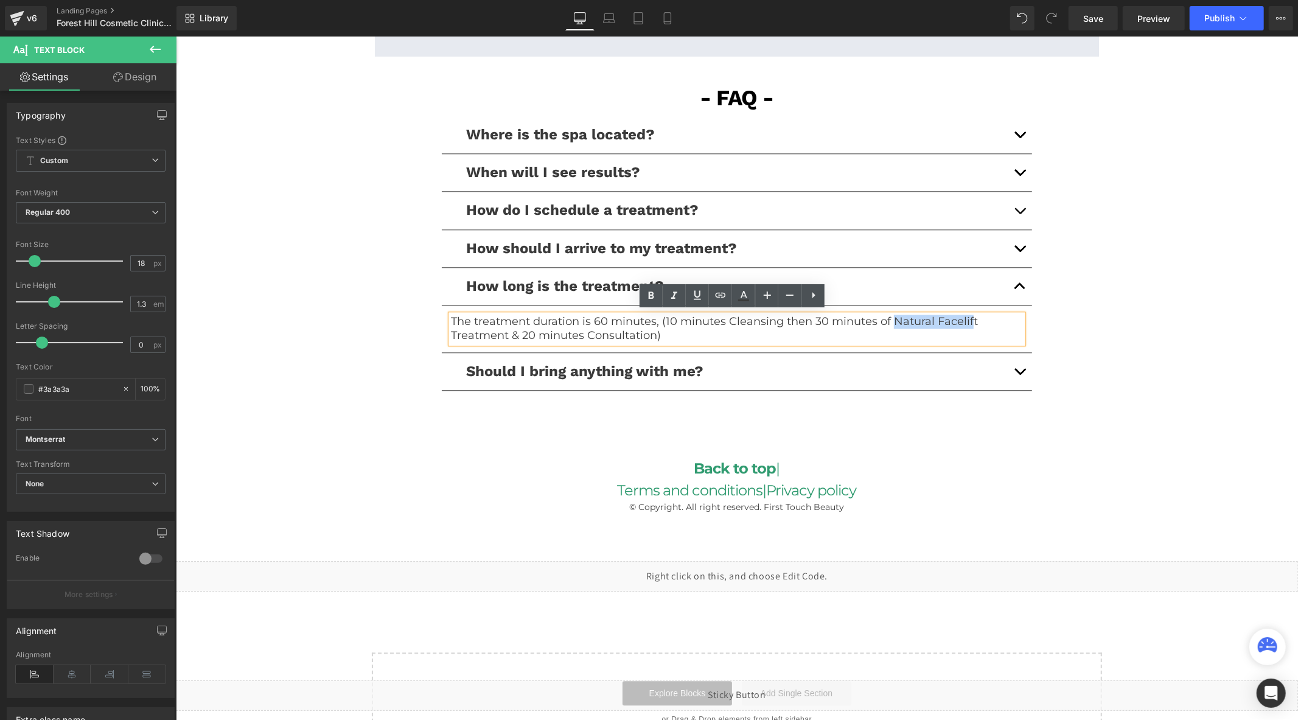
drag, startPoint x: 887, startPoint y: 321, endPoint x: 966, endPoint y: 322, distance: 78.5
click at [966, 322] on p "The treatment duration is 60 minutes, (10 minutes Cleansing then 30 minutes of …" at bounding box center [736, 328] width 572 height 29
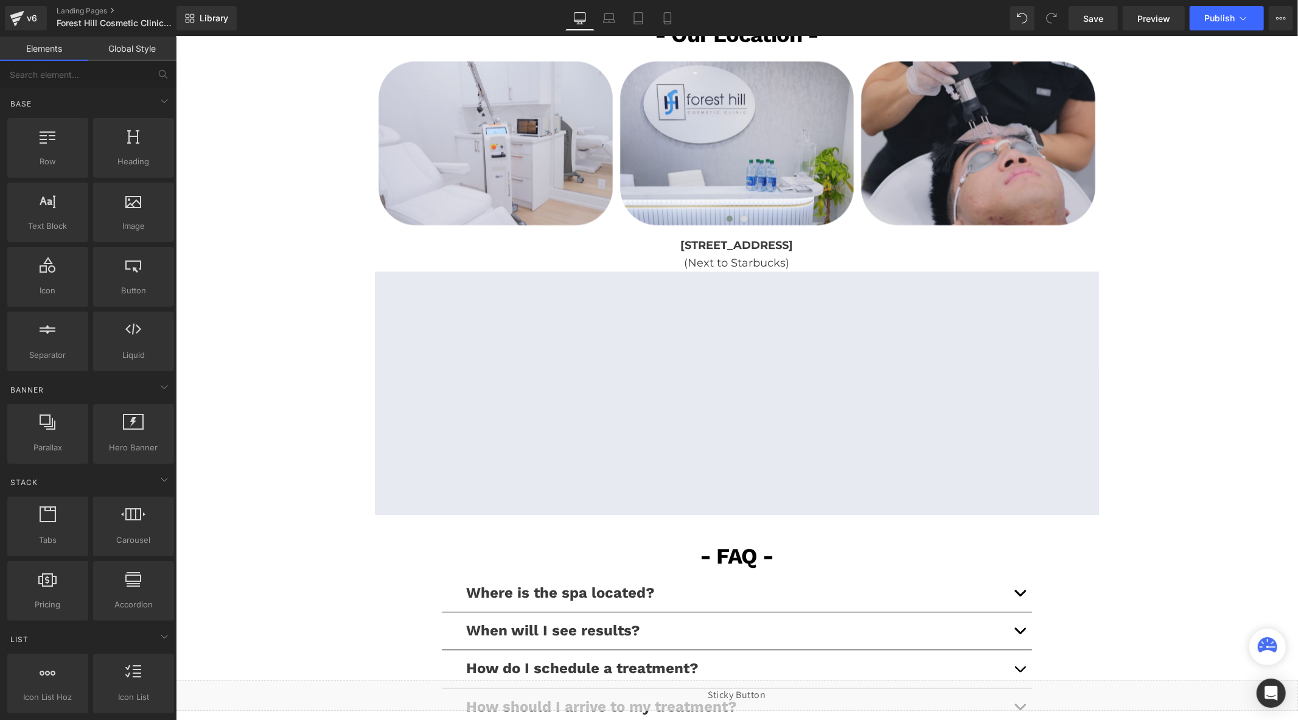
scroll to position [1816, 0]
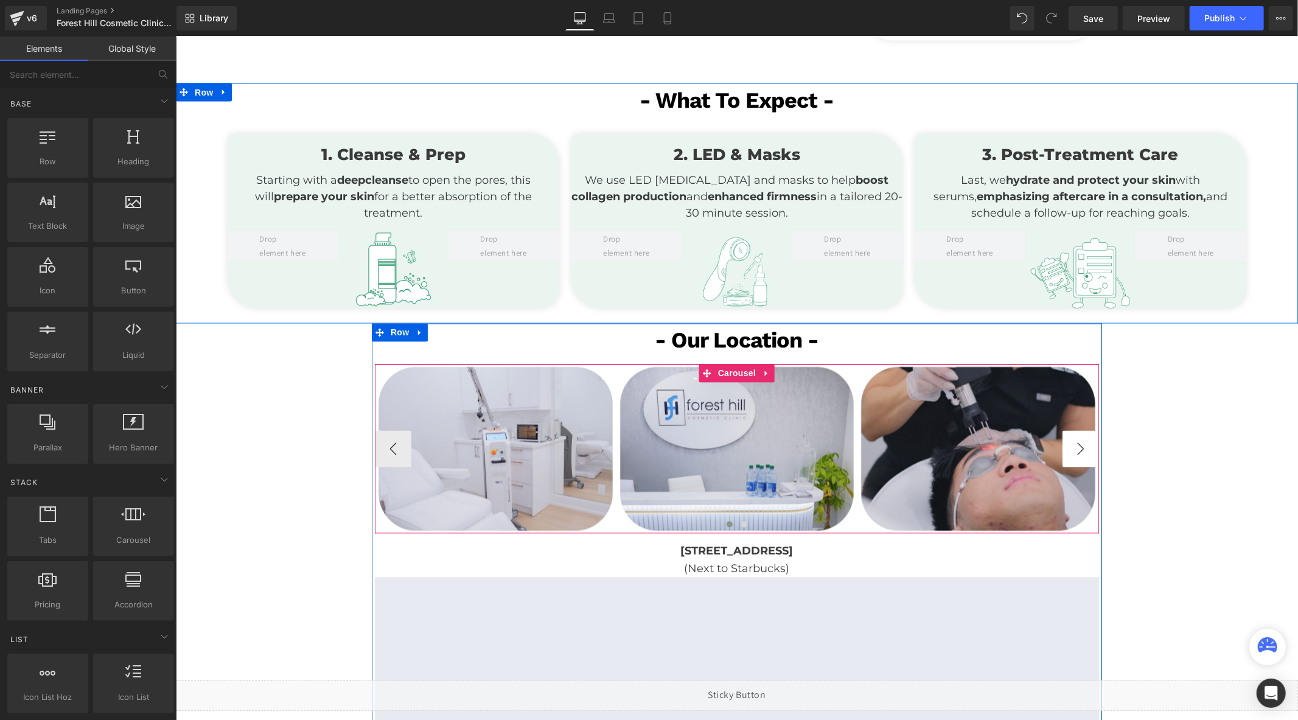
click at [1071, 442] on button "›" at bounding box center [1080, 448] width 37 height 37
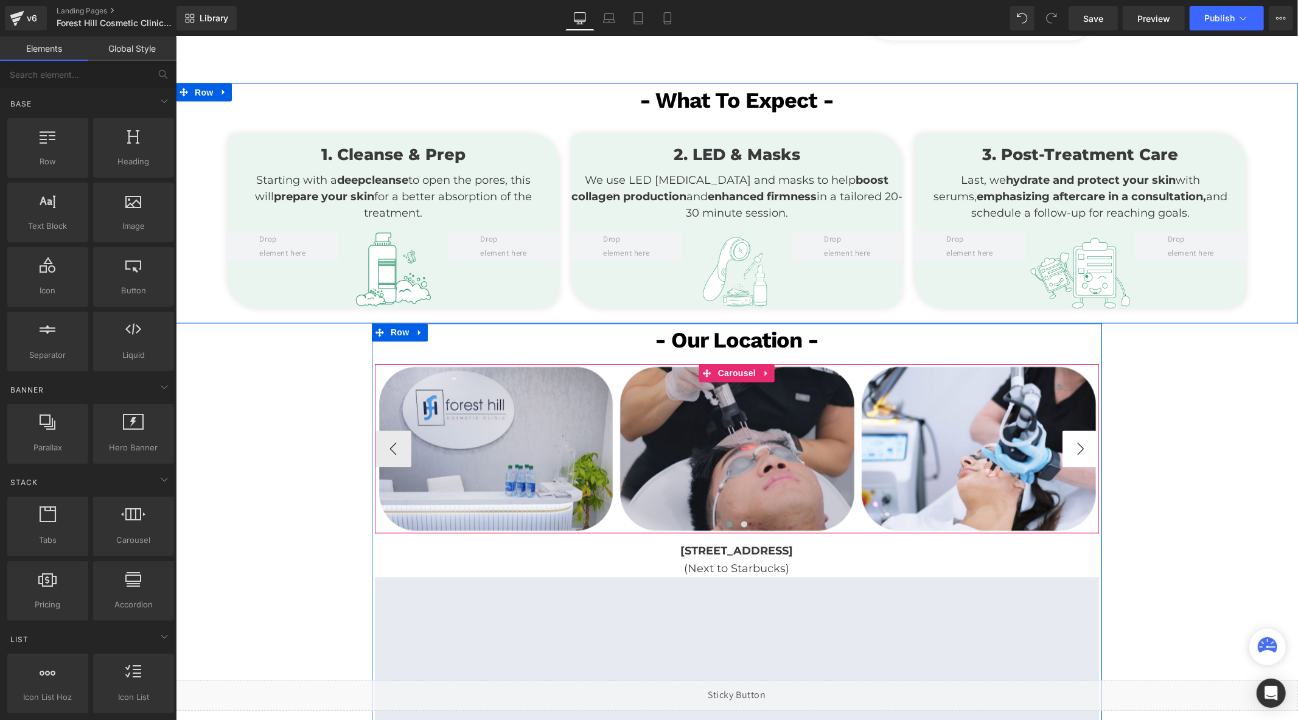
click at [1077, 445] on button "›" at bounding box center [1080, 448] width 37 height 37
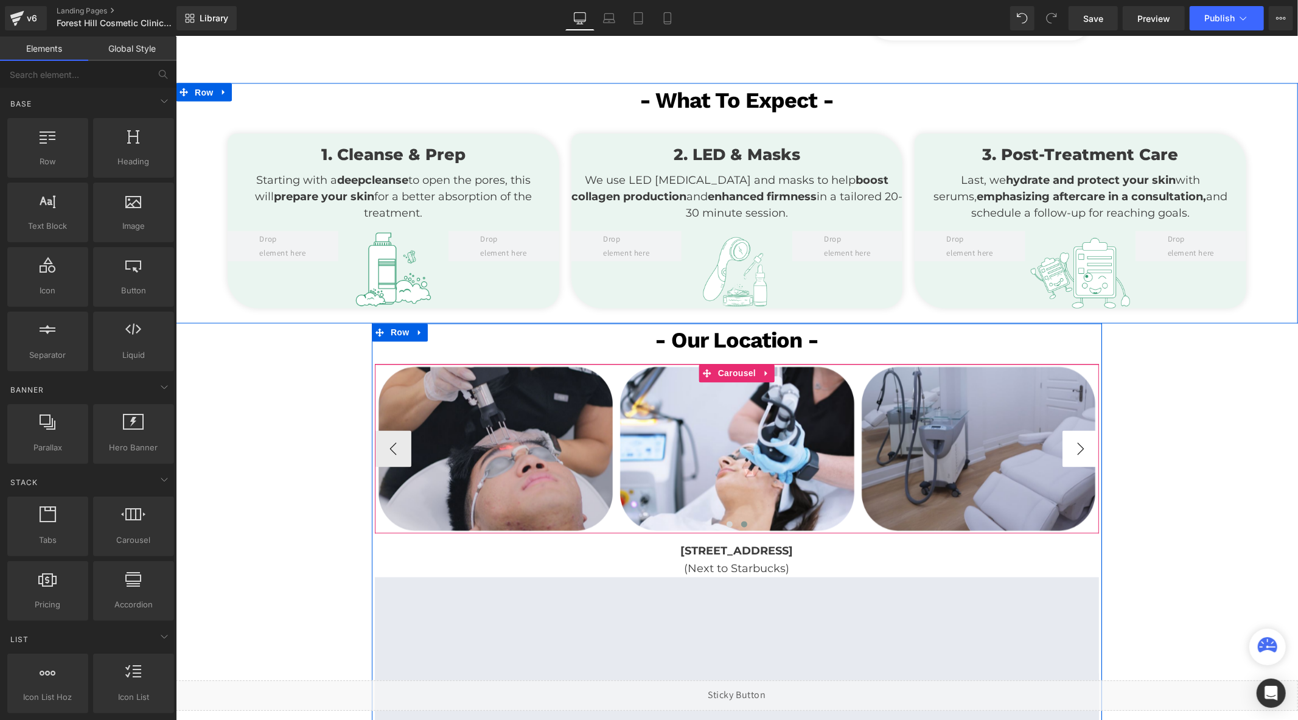
click at [1077, 445] on button "›" at bounding box center [1080, 448] width 37 height 37
click at [396, 445] on button "‹" at bounding box center [392, 448] width 37 height 37
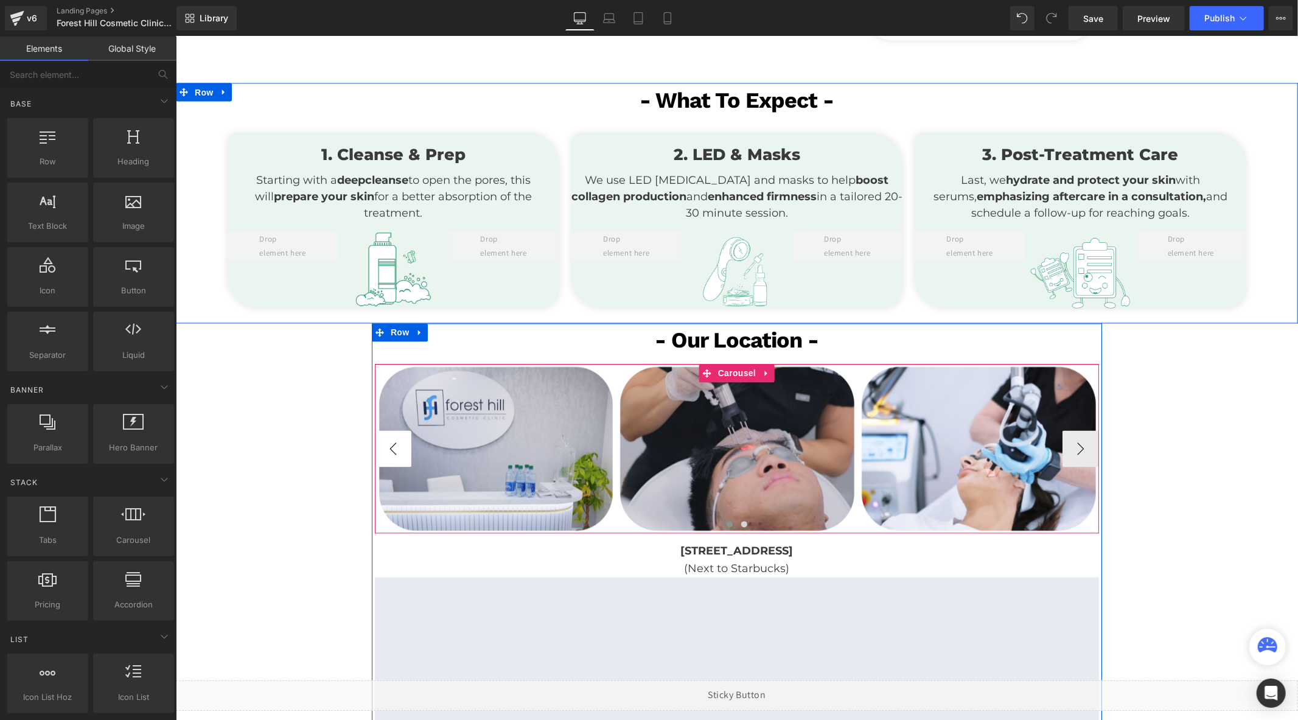
click at [396, 445] on button "‹" at bounding box center [392, 448] width 37 height 37
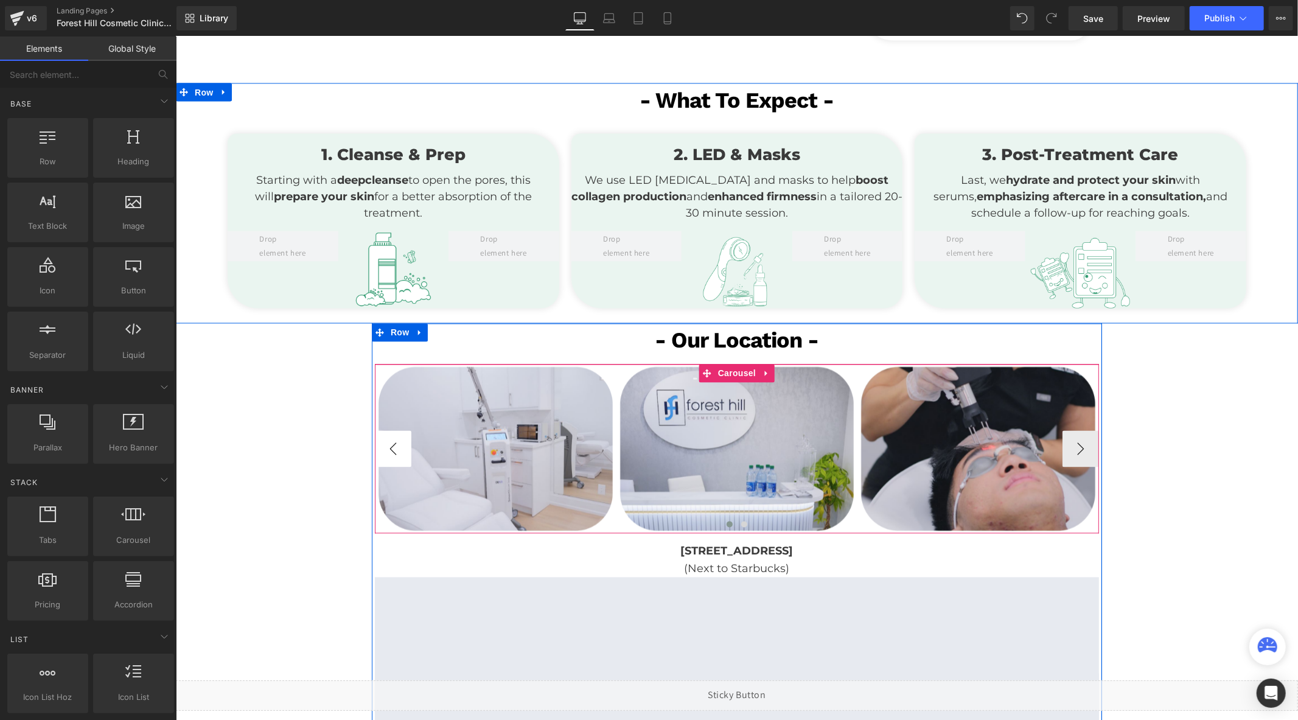
click at [396, 445] on button "‹" at bounding box center [392, 448] width 37 height 37
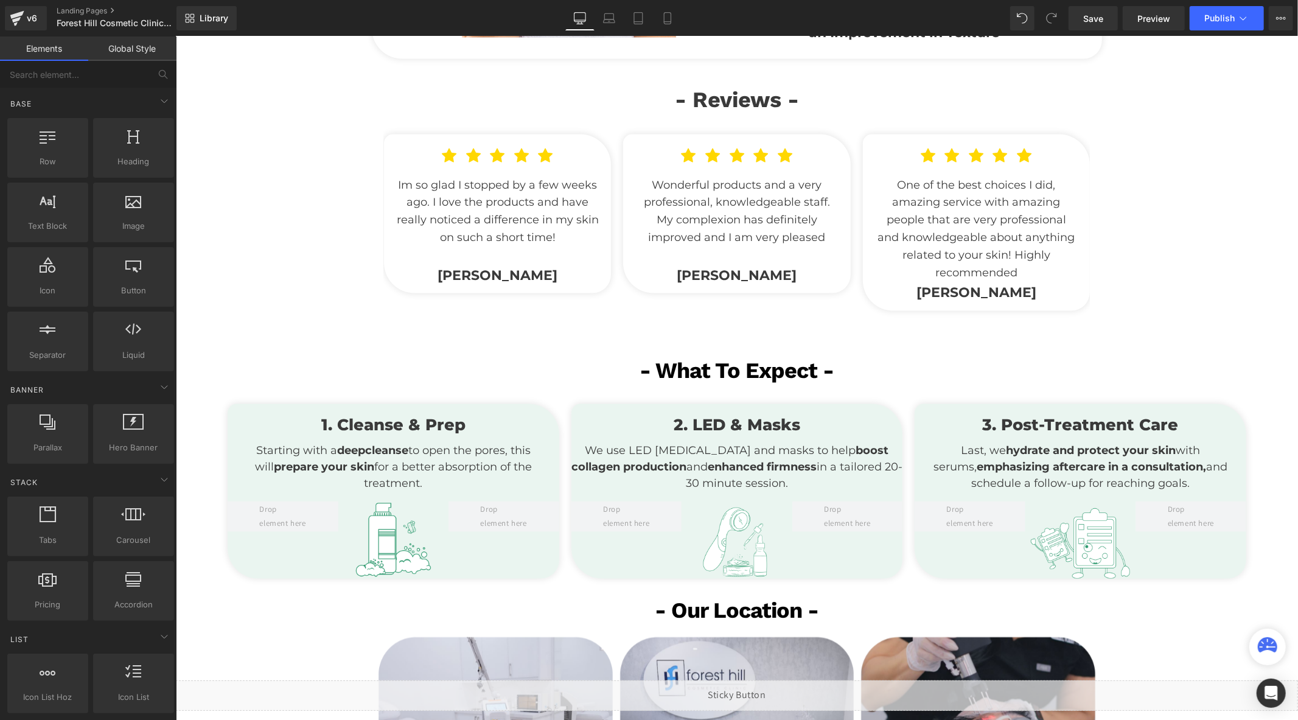
scroll to position [2019, 0]
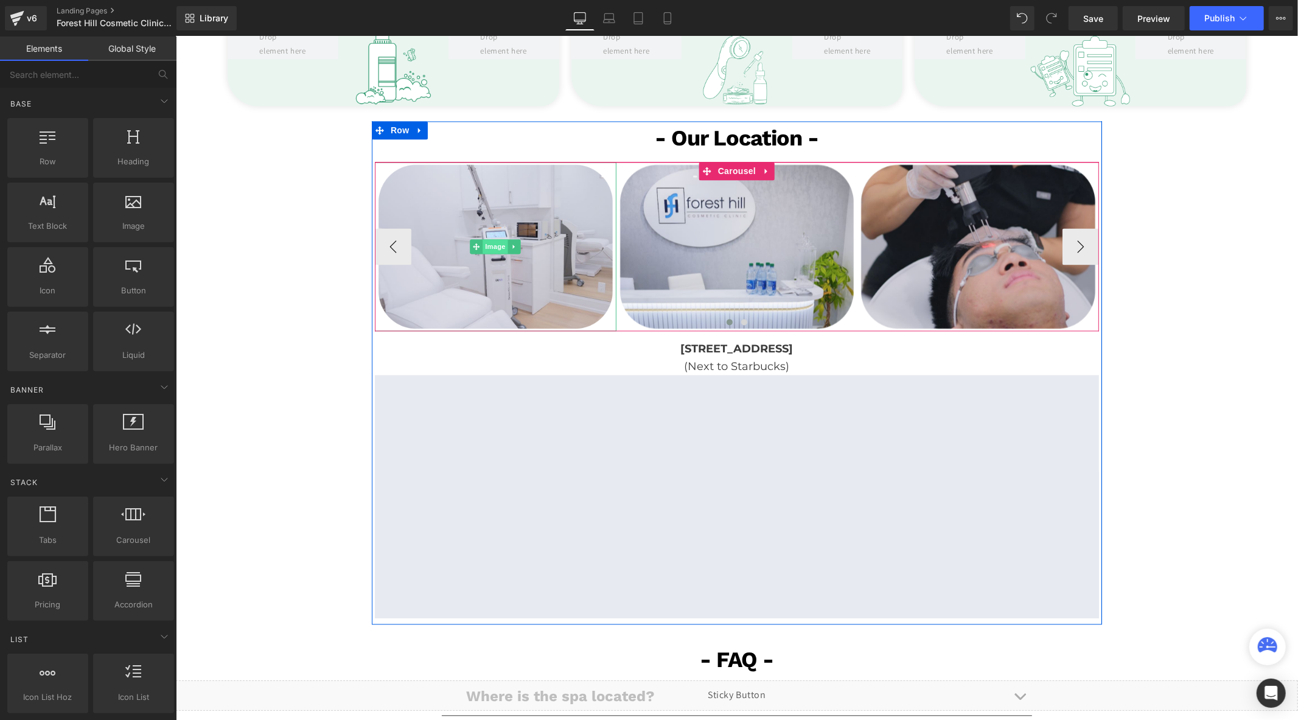
click at [489, 247] on span "Image" at bounding box center [496, 246] width 26 height 15
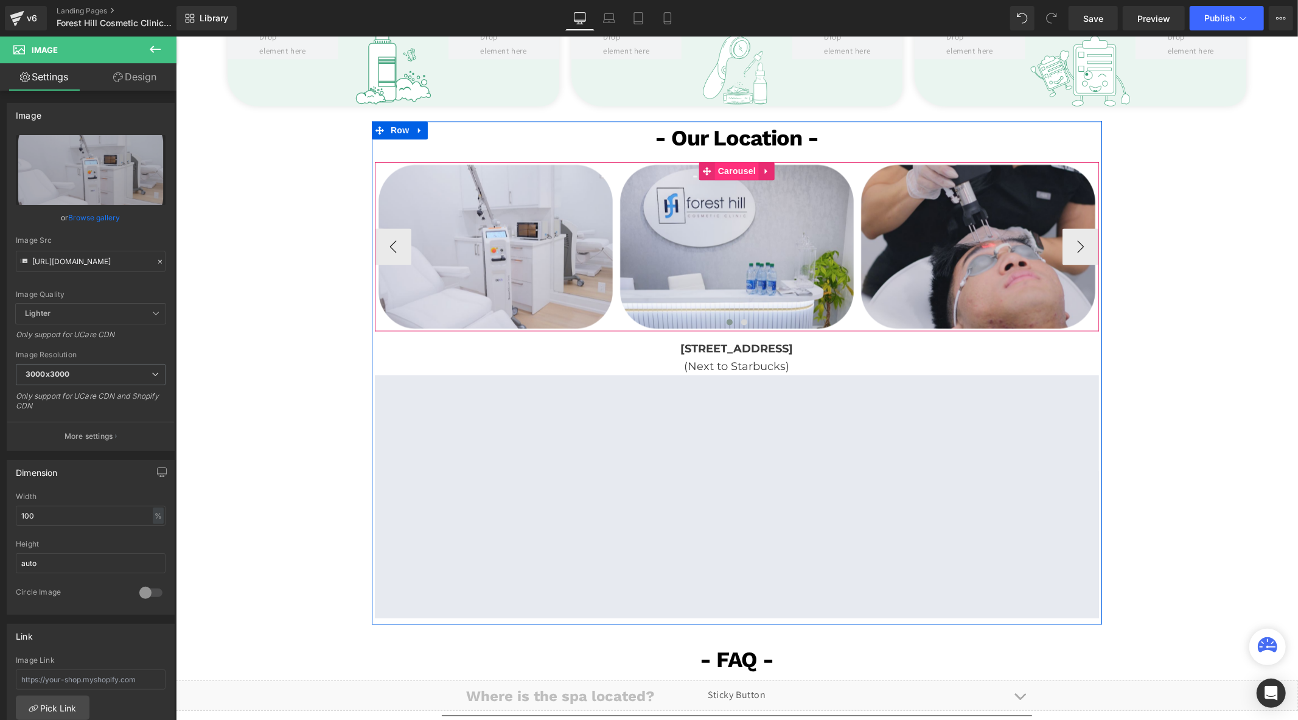
click at [716, 166] on span "Carousel" at bounding box center [736, 170] width 44 height 18
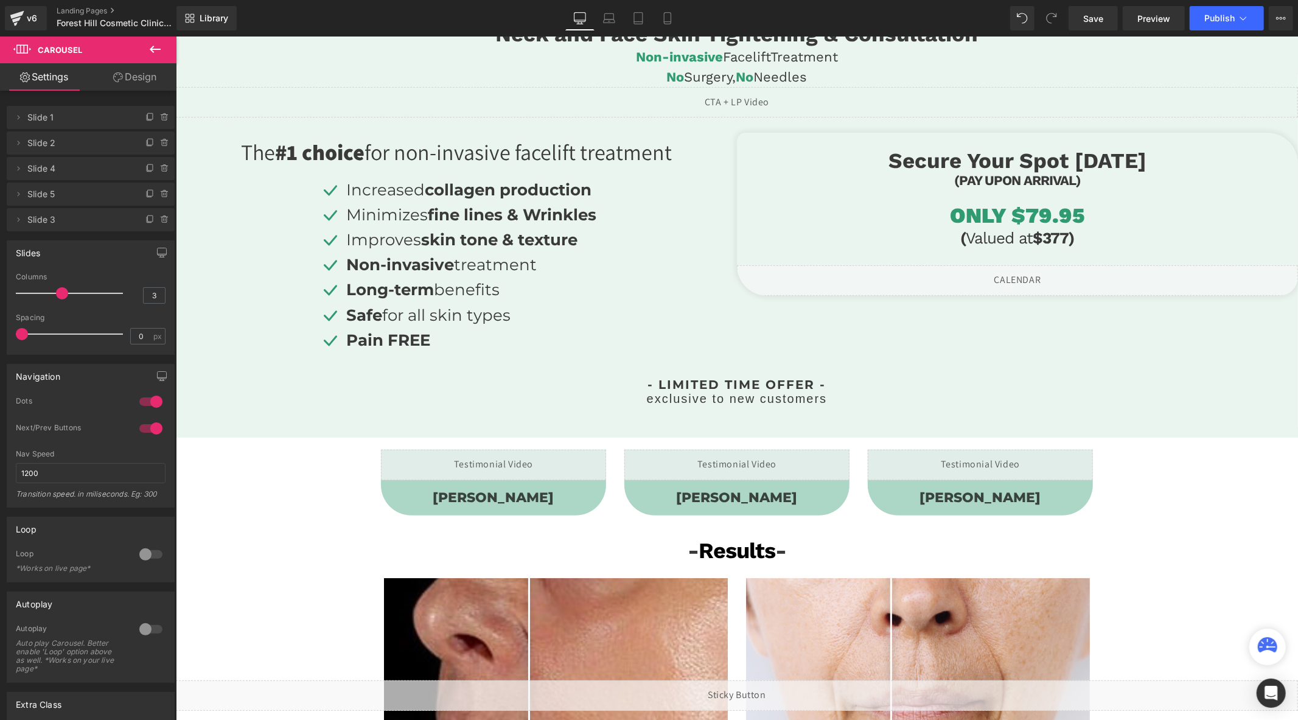
scroll to position [0, 0]
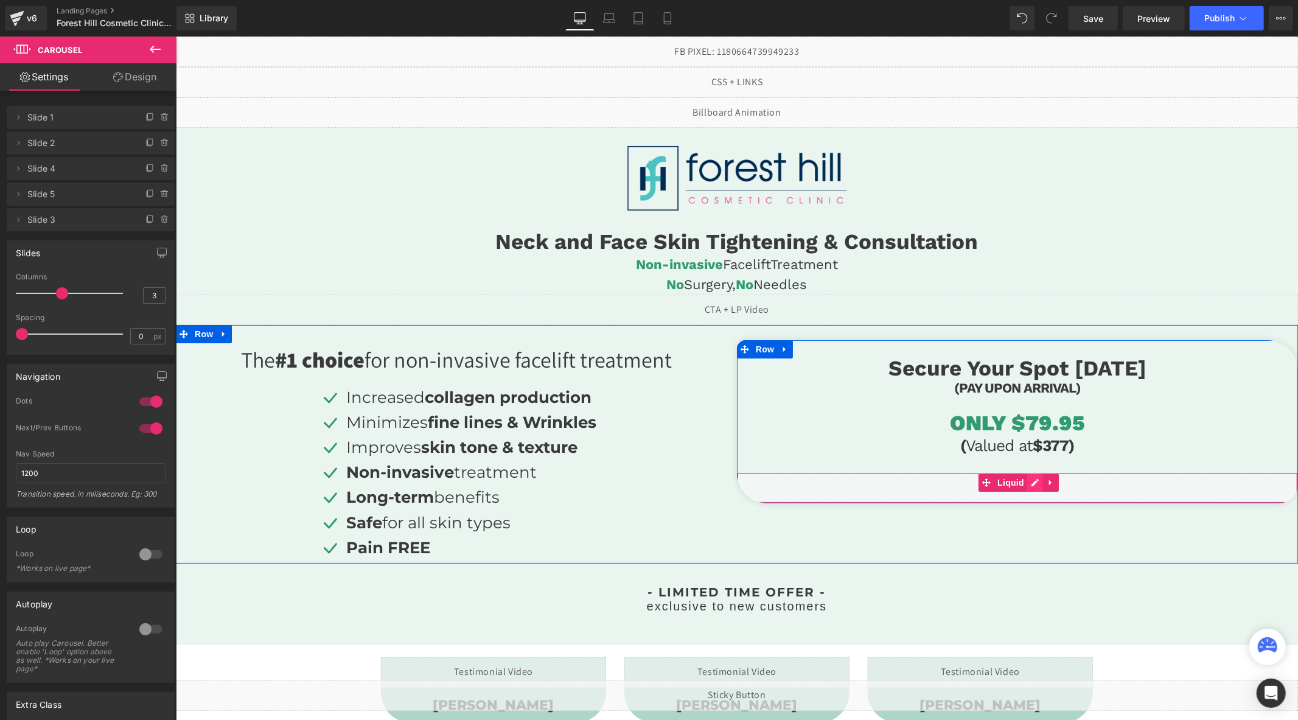
click at [1028, 484] on div "Liquid" at bounding box center [1016, 487] width 561 height 30
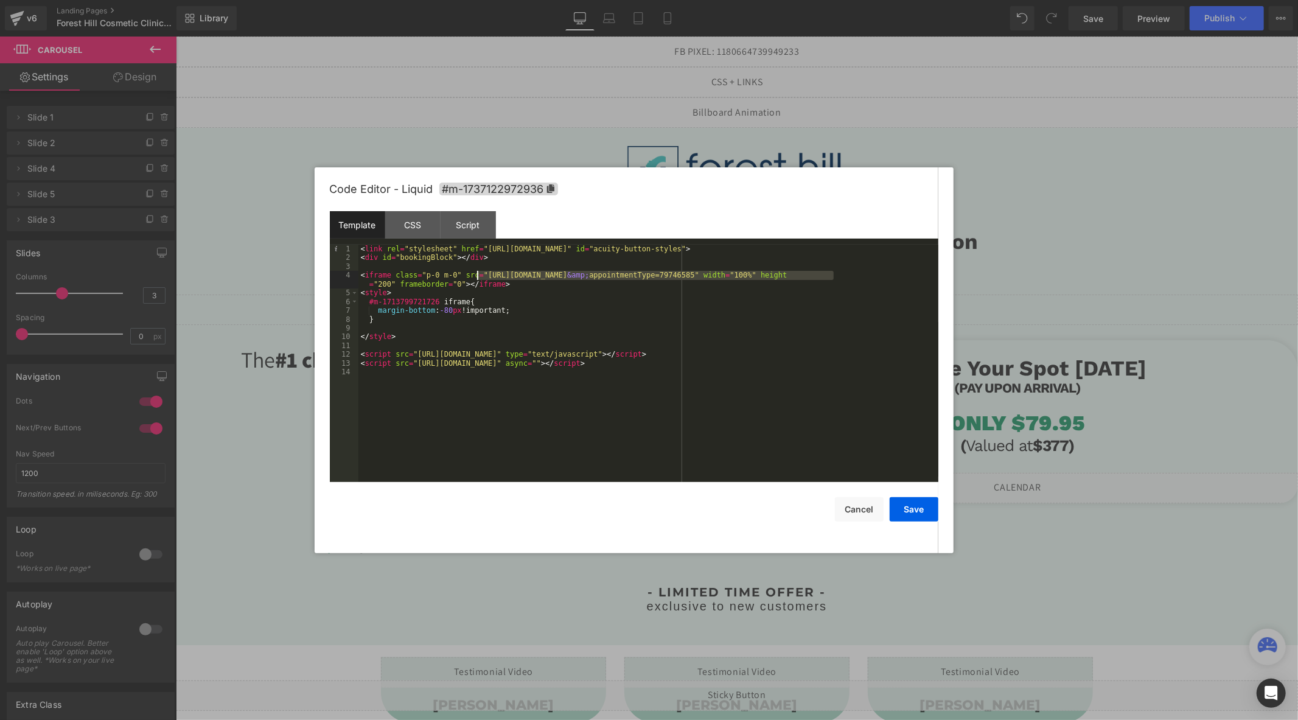
drag, startPoint x: 832, startPoint y: 277, endPoint x: 478, endPoint y: 274, distance: 354.8
click at [478, 274] on div "< link rel = "stylesheet" href = "https://embed.acuityscheduling.com/embed/butt…" at bounding box center [648, 372] width 580 height 255
click at [917, 506] on button "Save" at bounding box center [914, 509] width 49 height 24
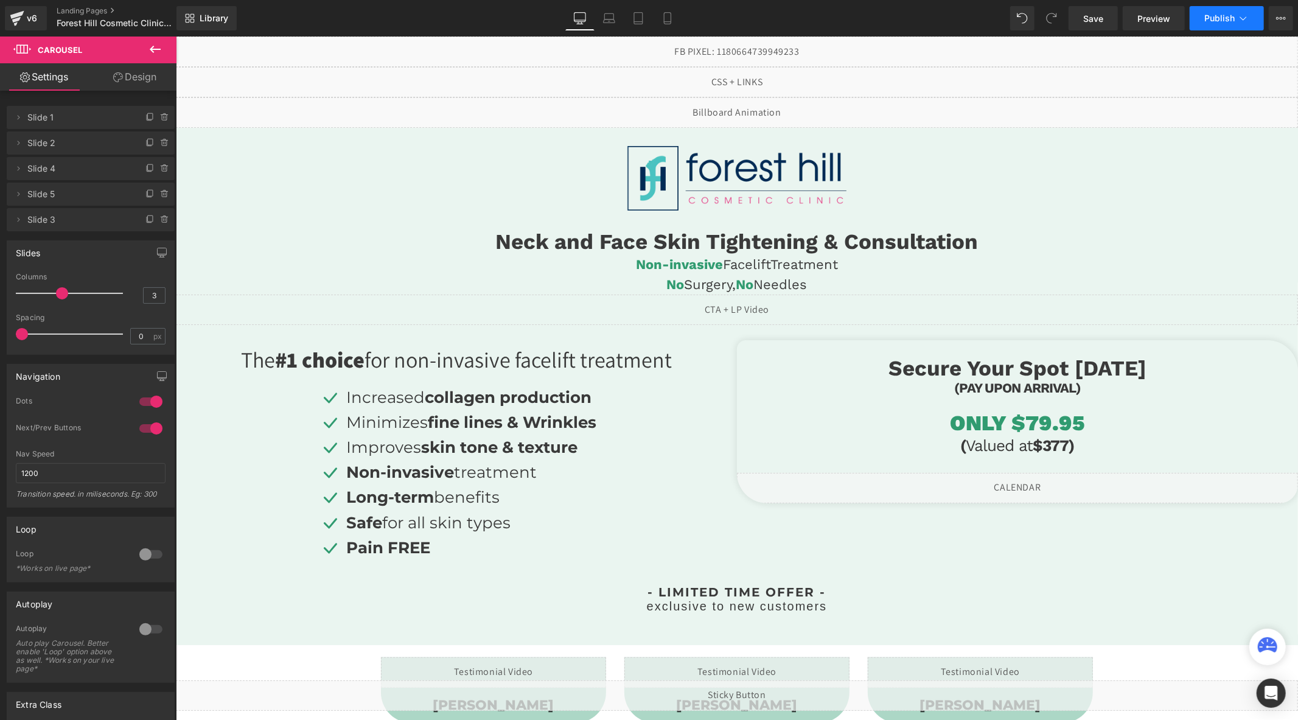
click at [1227, 15] on span "Publish" at bounding box center [1219, 18] width 30 height 10
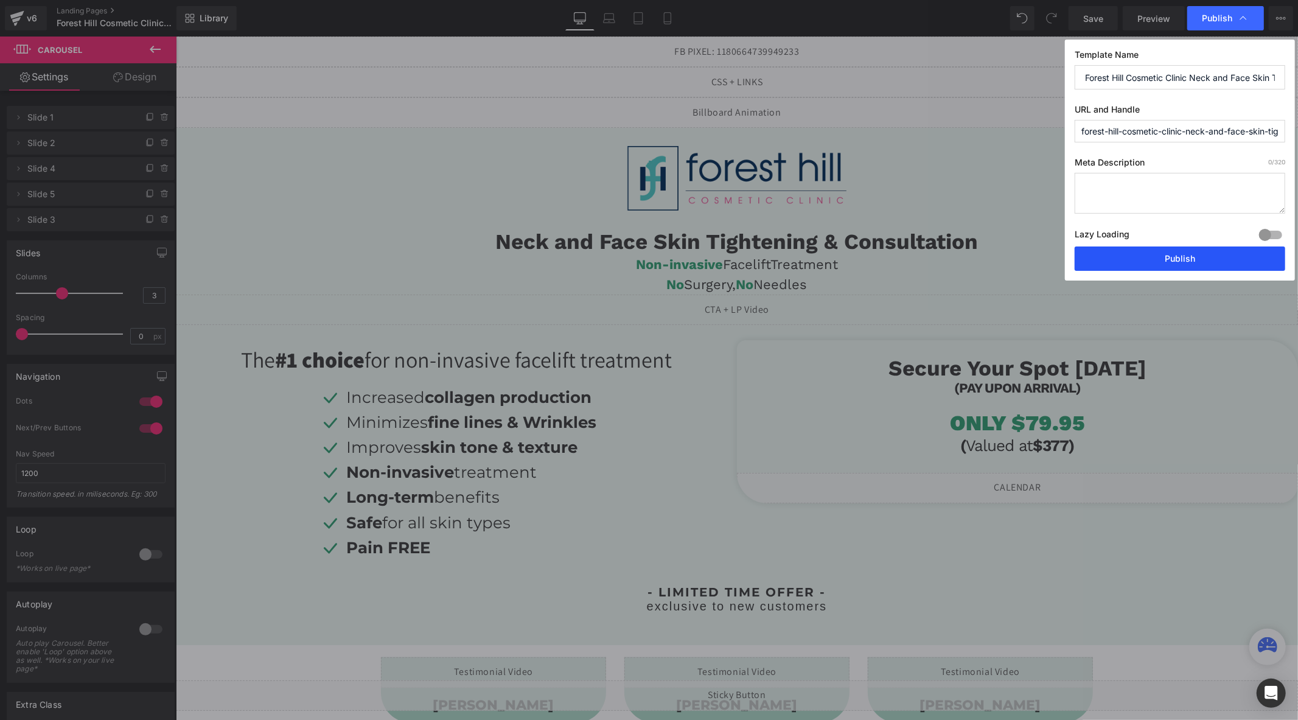
click at [1171, 259] on button "Publish" at bounding box center [1180, 258] width 211 height 24
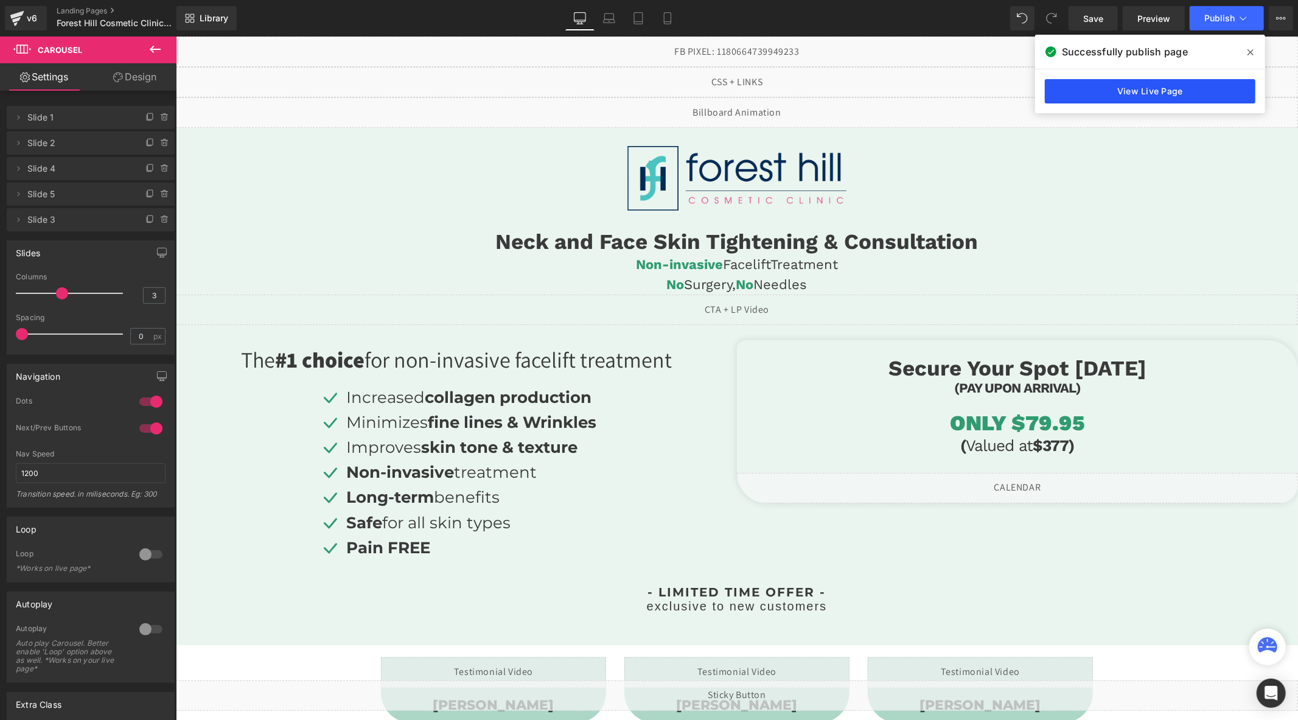
click at [1184, 96] on link "View Live Page" at bounding box center [1150, 91] width 211 height 24
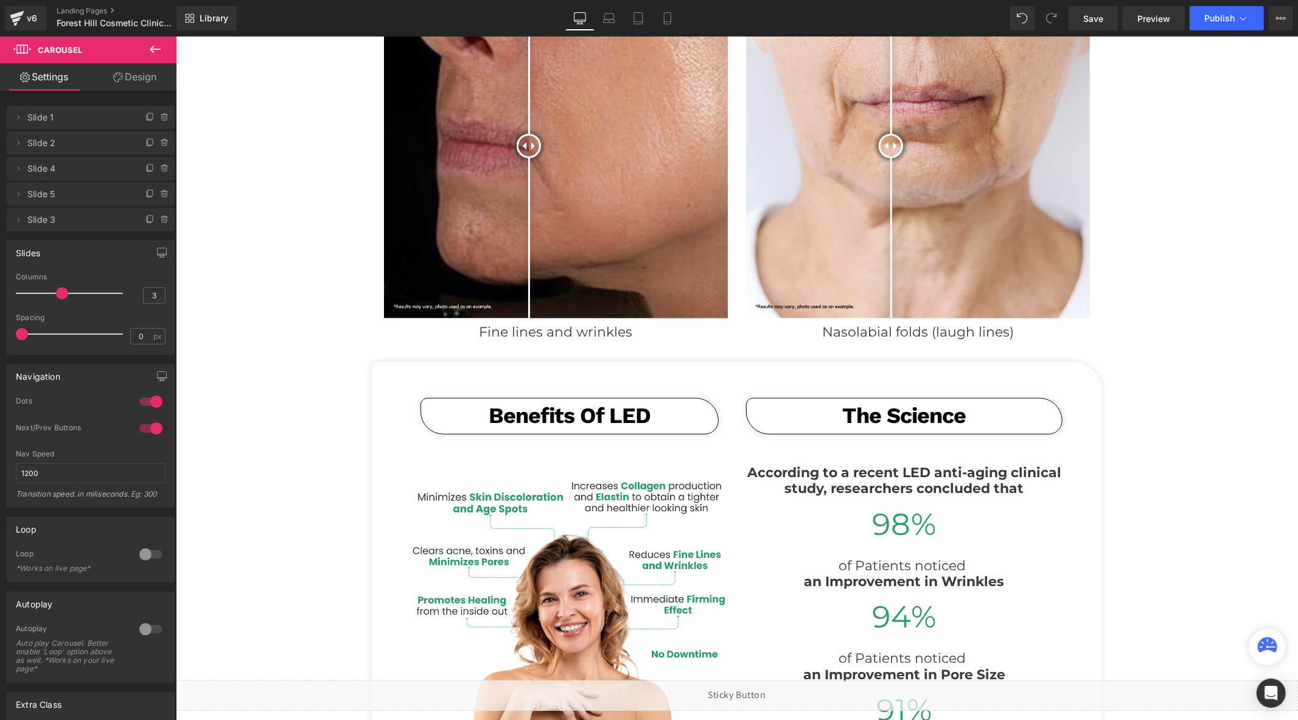
scroll to position [1149, 0]
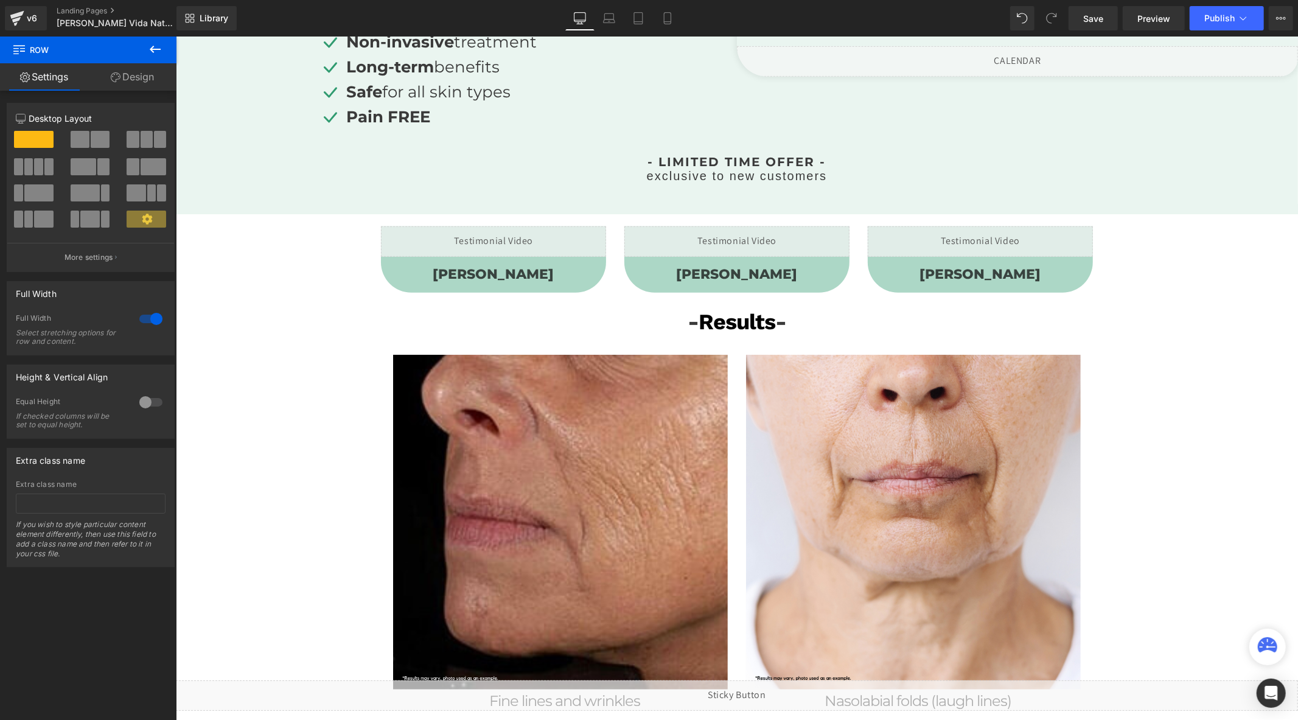
scroll to position [608, 0]
